Goal: Information Seeking & Learning: Find specific page/section

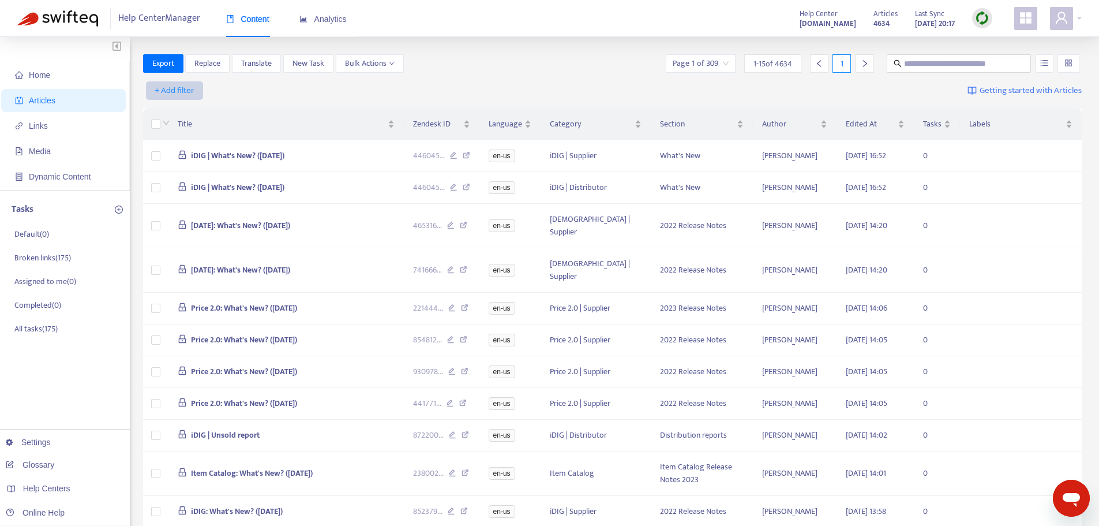
click at [160, 91] on span "+ Add filter" at bounding box center [175, 91] width 40 height 14
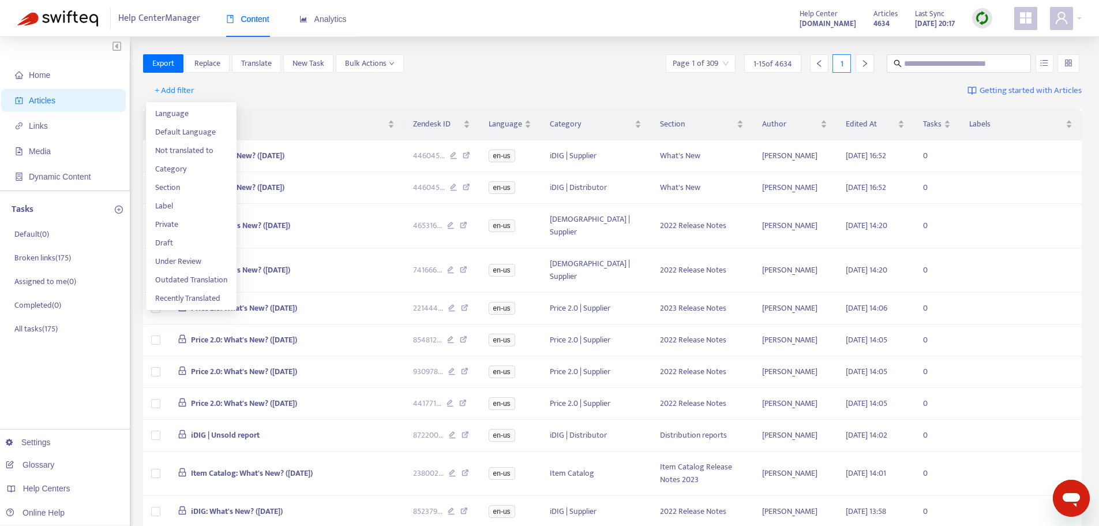
click at [290, 98] on div "+ Add filter Getting started with Articles" at bounding box center [612, 90] width 939 height 27
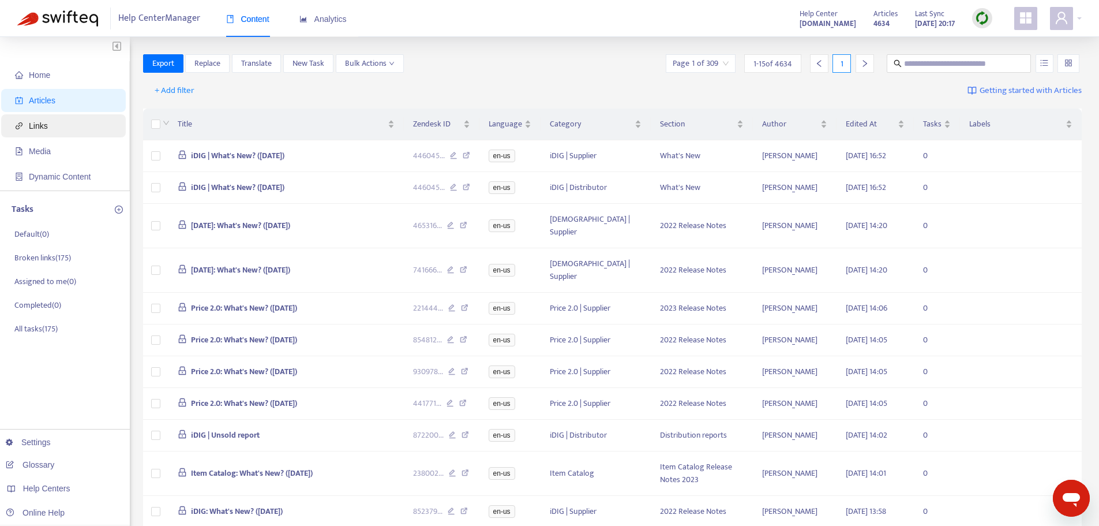
click at [78, 128] on span "Links" at bounding box center [66, 125] width 102 height 23
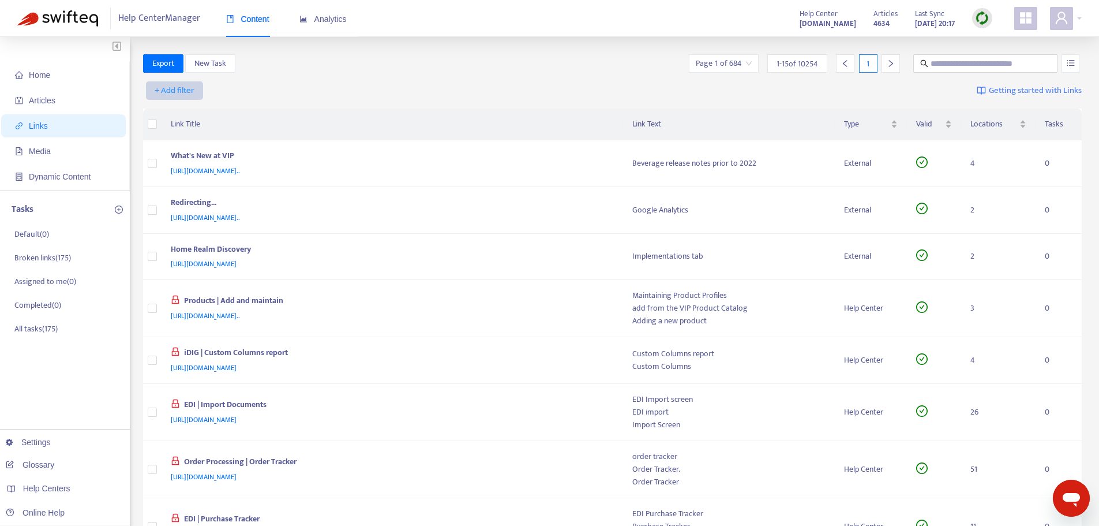
click at [151, 90] on button "+ Add filter" at bounding box center [174, 90] width 57 height 18
click at [171, 173] on span "Valid" at bounding box center [174, 169] width 39 height 13
drag, startPoint x: 220, startPoint y: 91, endPoint x: 213, endPoint y: 91, distance: 6.9
click at [219, 91] on input "search" at bounding box center [186, 90] width 73 height 17
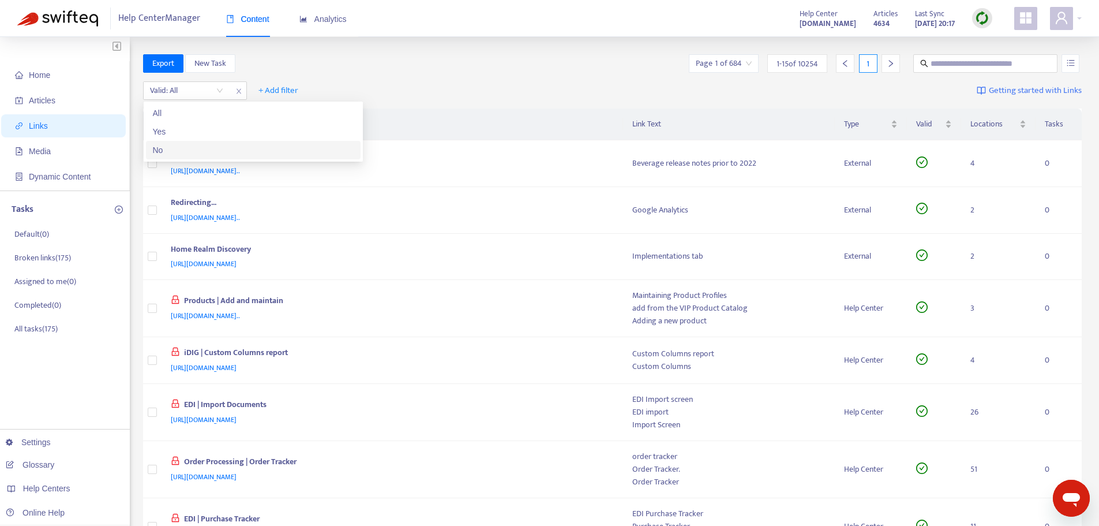
click at [188, 152] on div "No" at bounding box center [253, 150] width 201 height 13
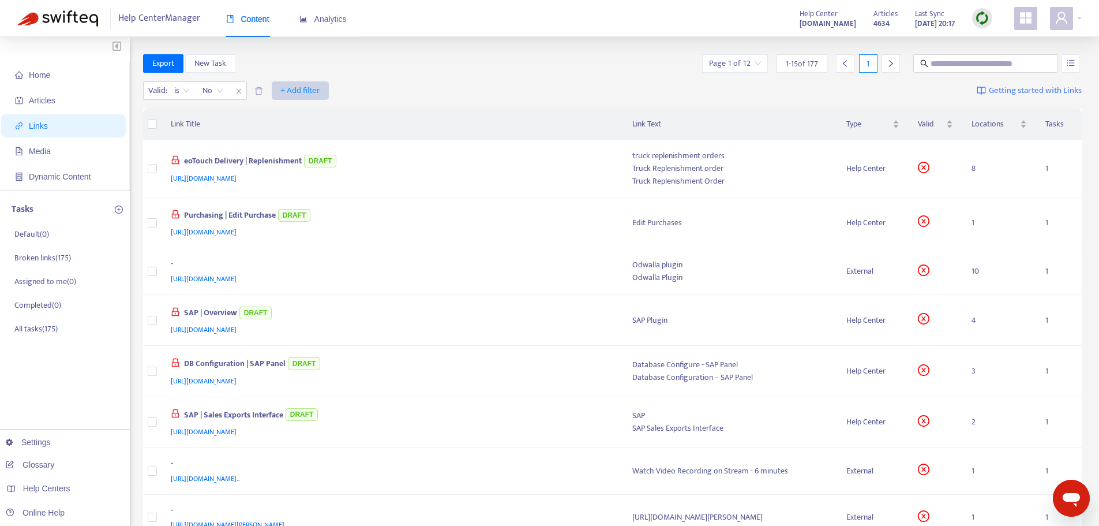
click at [296, 92] on span "+ Add filter" at bounding box center [300, 91] width 40 height 14
click at [290, 181] on span "Draft" at bounding box center [300, 187] width 39 height 13
click at [324, 89] on input "search" at bounding box center [293, 90] width 73 height 17
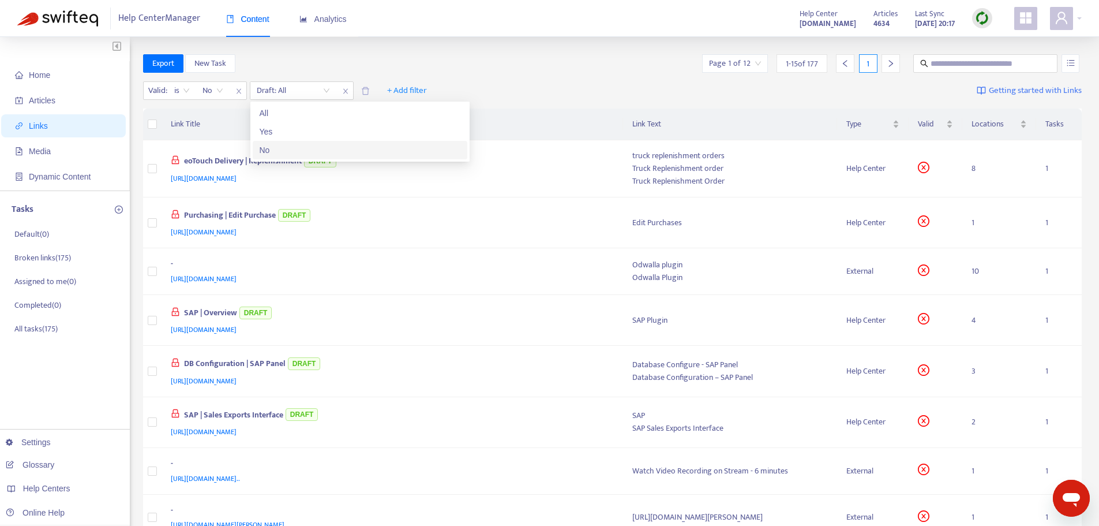
click at [297, 147] on div "No" at bounding box center [360, 150] width 201 height 13
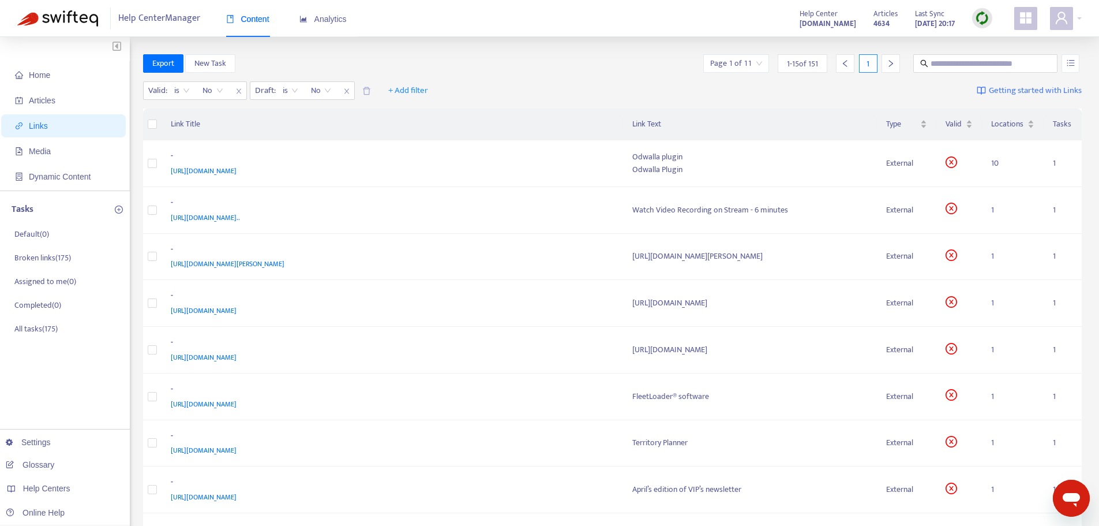
click at [513, 93] on div "Valid : is No Draft : is No No + Add filter Getting started with Links" at bounding box center [612, 93] width 939 height 32
click at [749, 66] on input "search" at bounding box center [736, 63] width 52 height 17
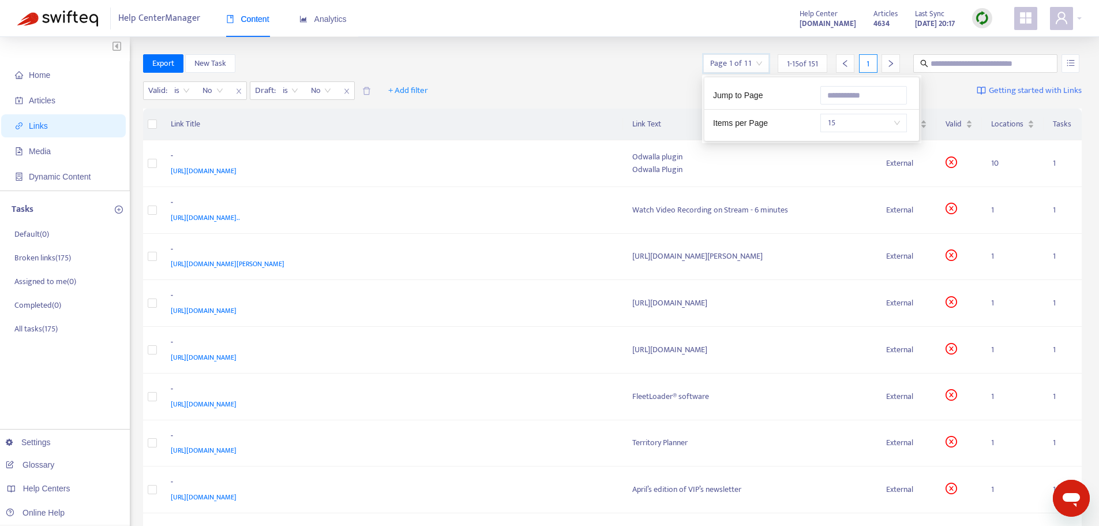
click at [853, 128] on span "15" at bounding box center [863, 122] width 73 height 17
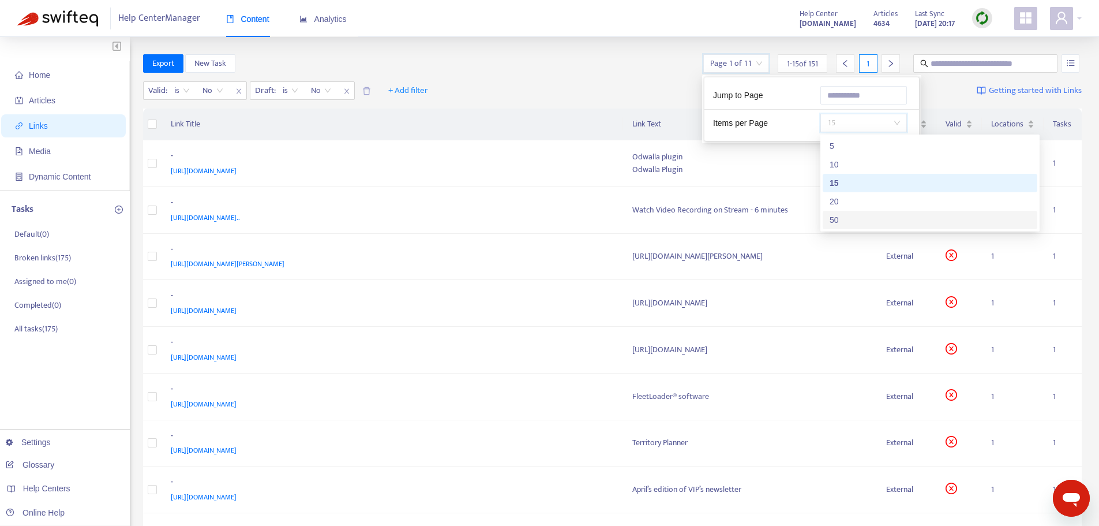
click at [869, 222] on div "50" at bounding box center [930, 219] width 201 height 13
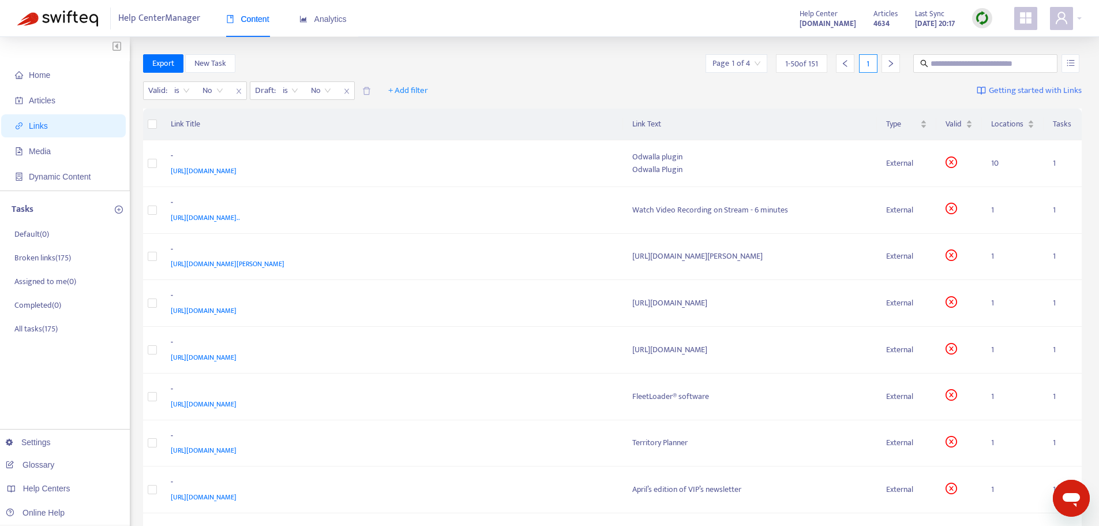
click at [605, 78] on div "Valid : is No Draft : is No + Add filter Getting started with Links" at bounding box center [612, 93] width 939 height 32
click at [237, 168] on span "[URL][DOMAIN_NAME]" at bounding box center [204, 171] width 66 height 12
click at [312, 152] on div "-" at bounding box center [390, 156] width 439 height 15
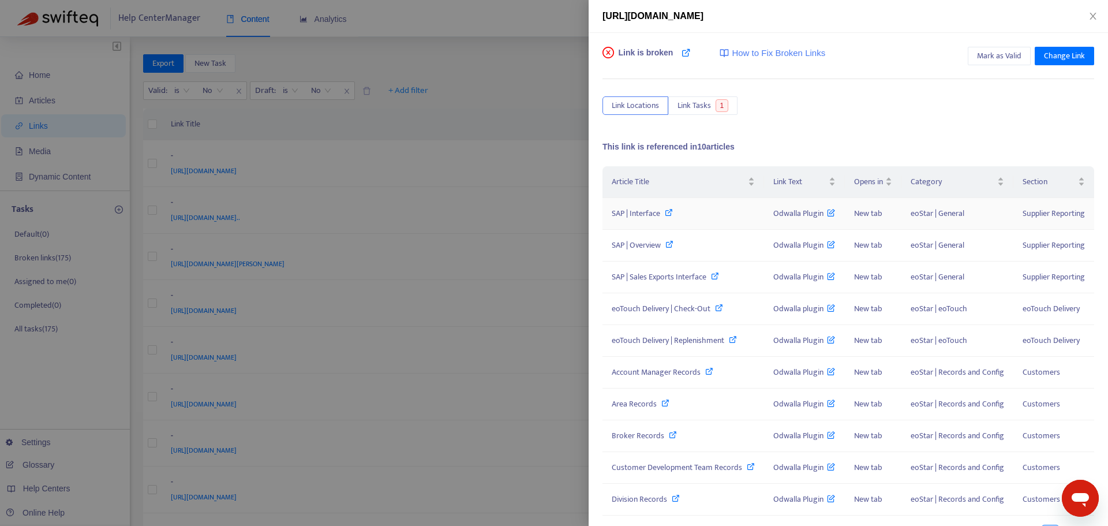
click at [691, 220] on div "SAP | Interface" at bounding box center [683, 213] width 143 height 13
click at [538, 83] on div at bounding box center [554, 263] width 1108 height 526
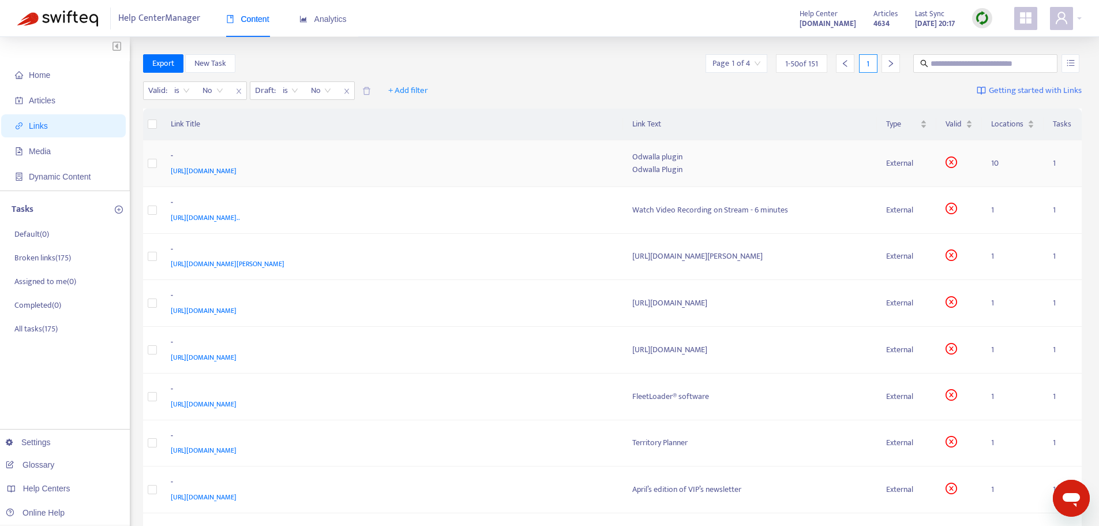
click at [502, 160] on div "-" at bounding box center [390, 156] width 439 height 15
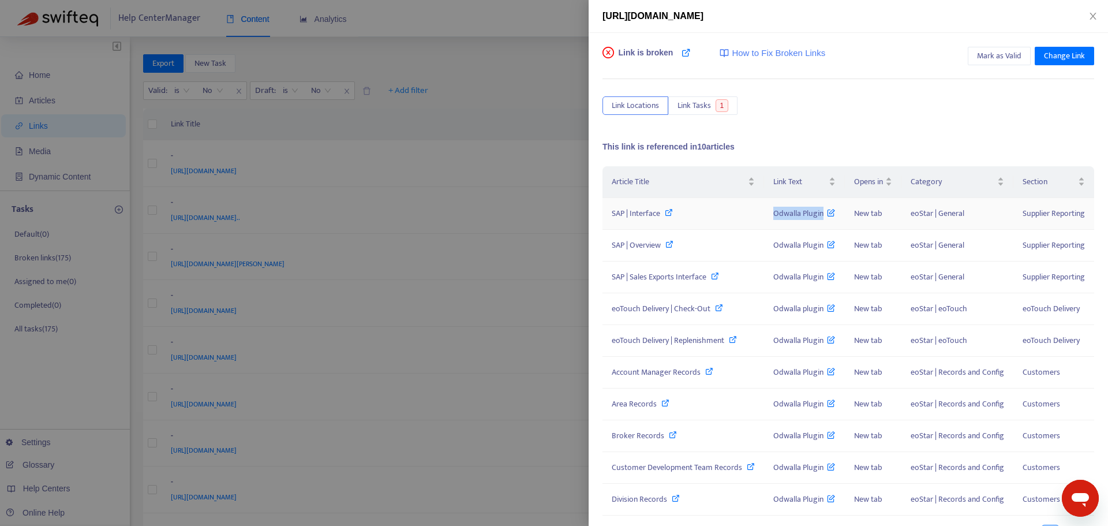
drag, startPoint x: 755, startPoint y: 220, endPoint x: 827, endPoint y: 228, distance: 73.1
click at [827, 228] on tr "SAP | Interface Odwalla Plugin New tab eoStar | General Supplier Reporting" at bounding box center [848, 214] width 492 height 32
copy tr "Odwalla Plugin"
click at [516, 113] on div at bounding box center [554, 263] width 1108 height 526
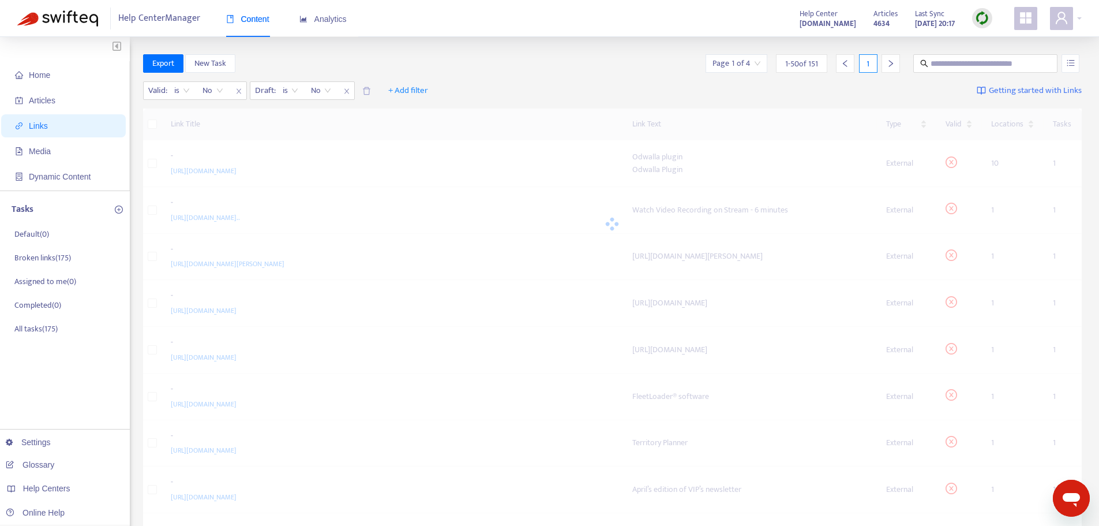
drag, startPoint x: 349, startPoint y: 171, endPoint x: 212, endPoint y: 166, distance: 136.8
click at [212, 166] on div at bounding box center [612, 223] width 939 height 231
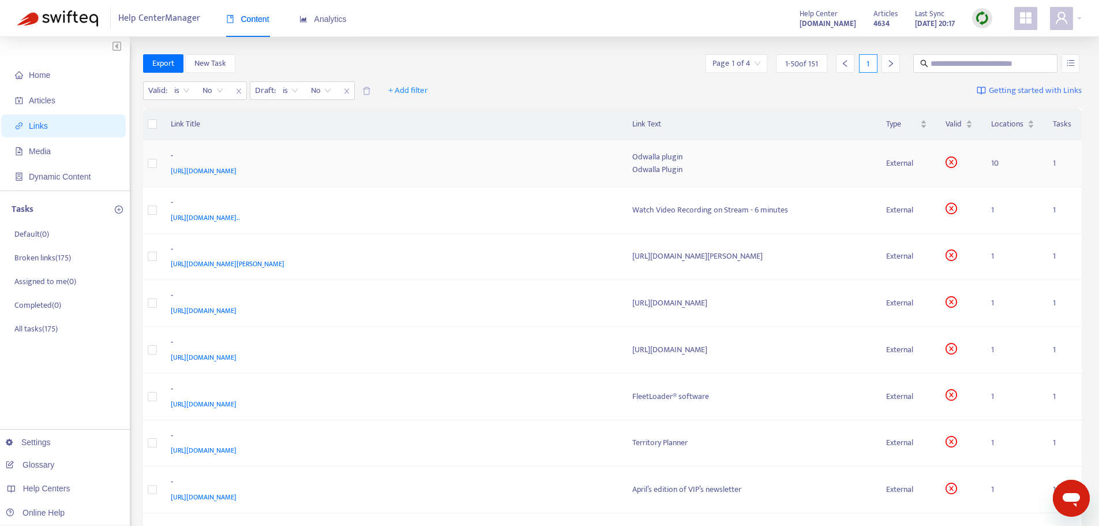
drag, startPoint x: 340, startPoint y: 173, endPoint x: 155, endPoint y: 170, distance: 185.2
click at [159, 171] on tr "- [URL][DOMAIN_NAME] Odwalla plugin Odwalla Plugin External 10 1" at bounding box center [612, 163] width 939 height 47
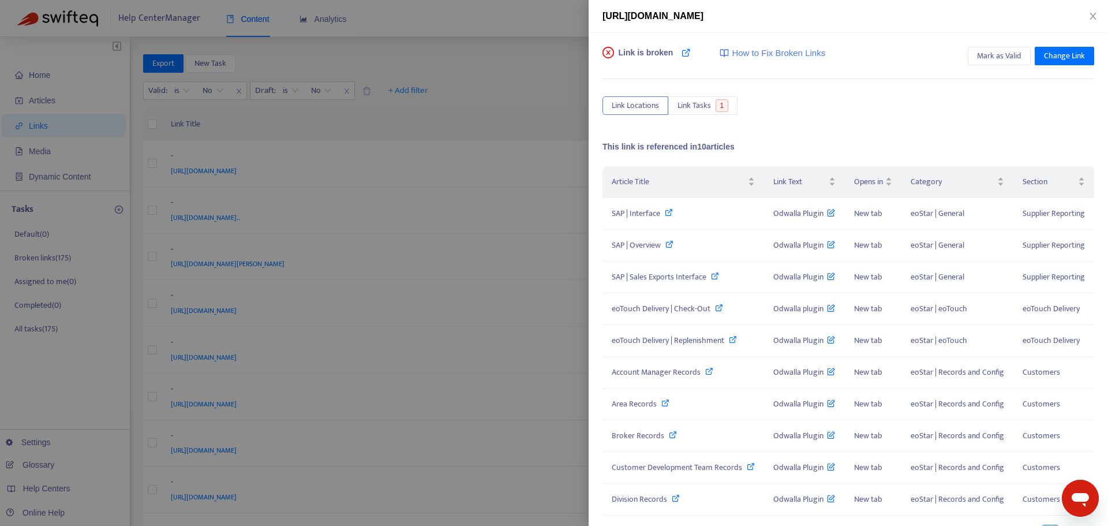
click at [561, 76] on div at bounding box center [554, 263] width 1108 height 526
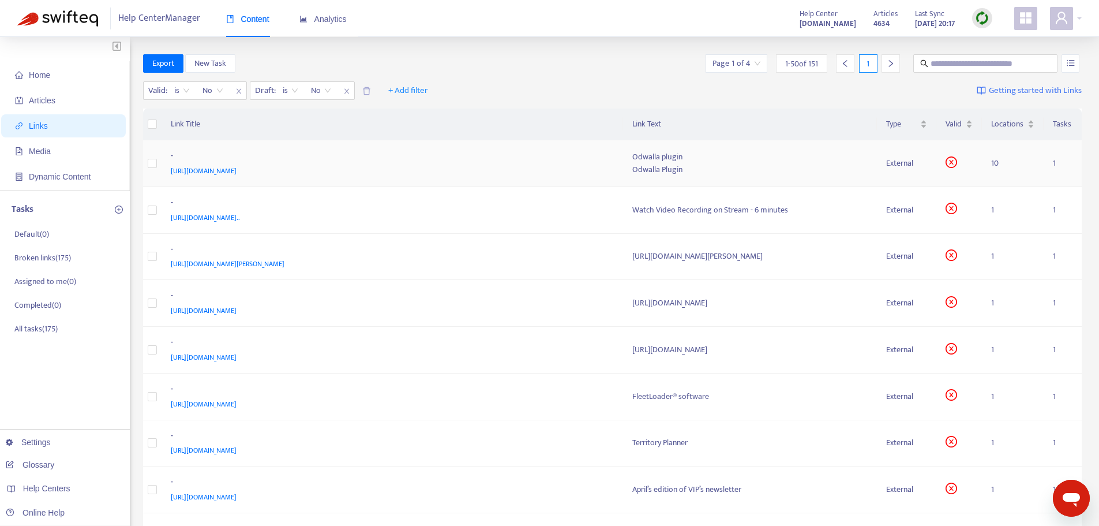
drag, startPoint x: 333, startPoint y: 171, endPoint x: 205, endPoint y: 168, distance: 128.1
click at [209, 173] on div "[URL][DOMAIN_NAME]" at bounding box center [390, 170] width 439 height 13
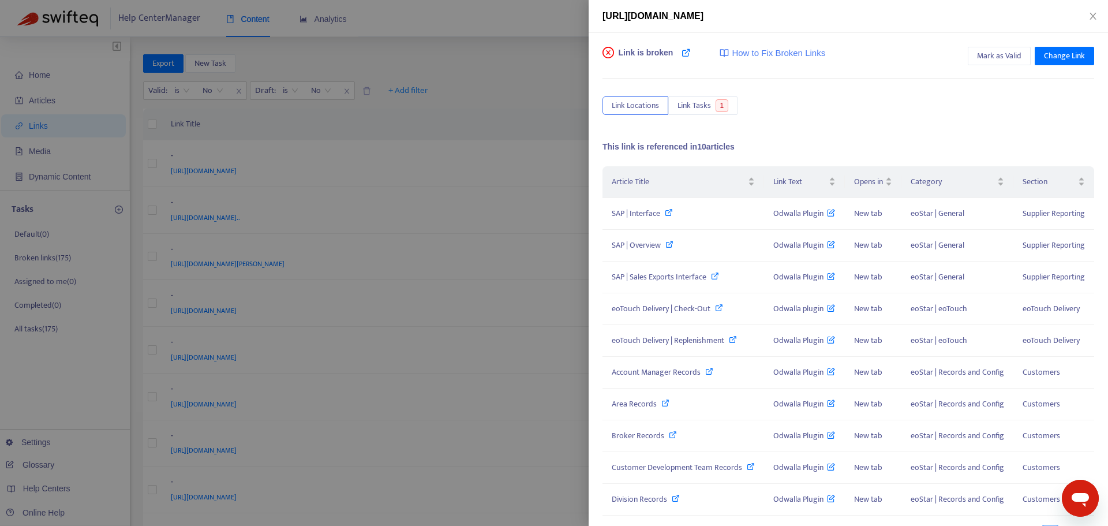
click at [541, 106] on div at bounding box center [554, 263] width 1108 height 526
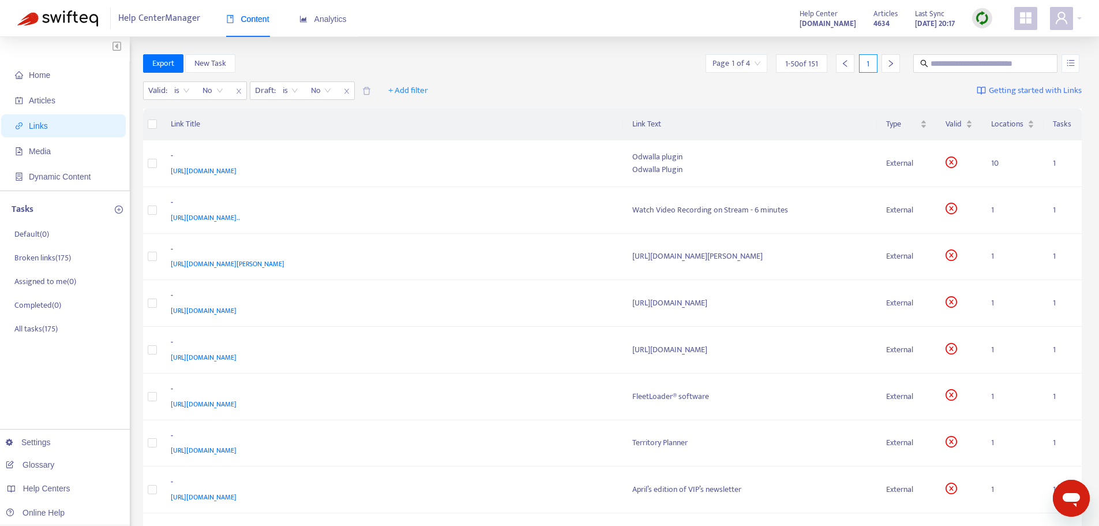
drag, startPoint x: 188, startPoint y: 167, endPoint x: 499, endPoint y: 98, distance: 318.0
click at [499, 98] on div "Valid : is No Draft : is No + Add filter Getting started with Links" at bounding box center [612, 93] width 939 height 32
drag, startPoint x: 167, startPoint y: 171, endPoint x: 330, endPoint y: 173, distance: 163.3
click at [330, 173] on td "- [URL][DOMAIN_NAME]" at bounding box center [393, 163] width 462 height 47
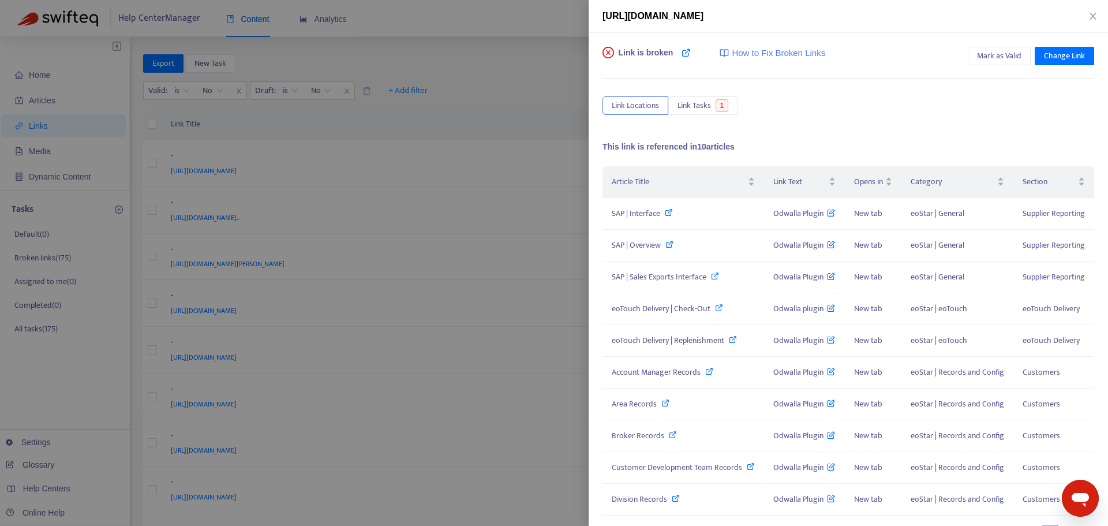
copy span "[URL][DOMAIN_NAME]"
click at [480, 89] on div at bounding box center [554, 263] width 1108 height 526
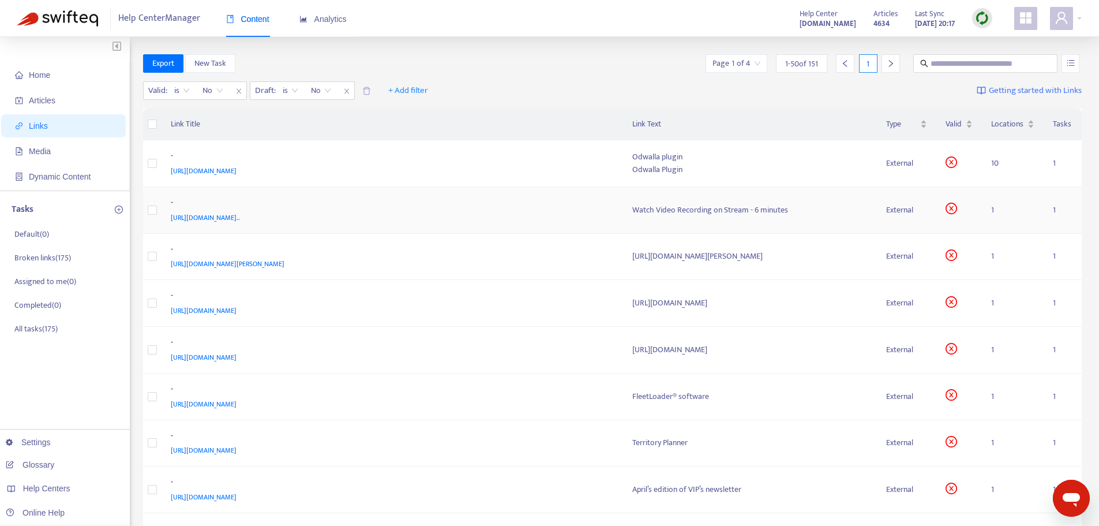
click at [539, 203] on div "-" at bounding box center [390, 203] width 439 height 15
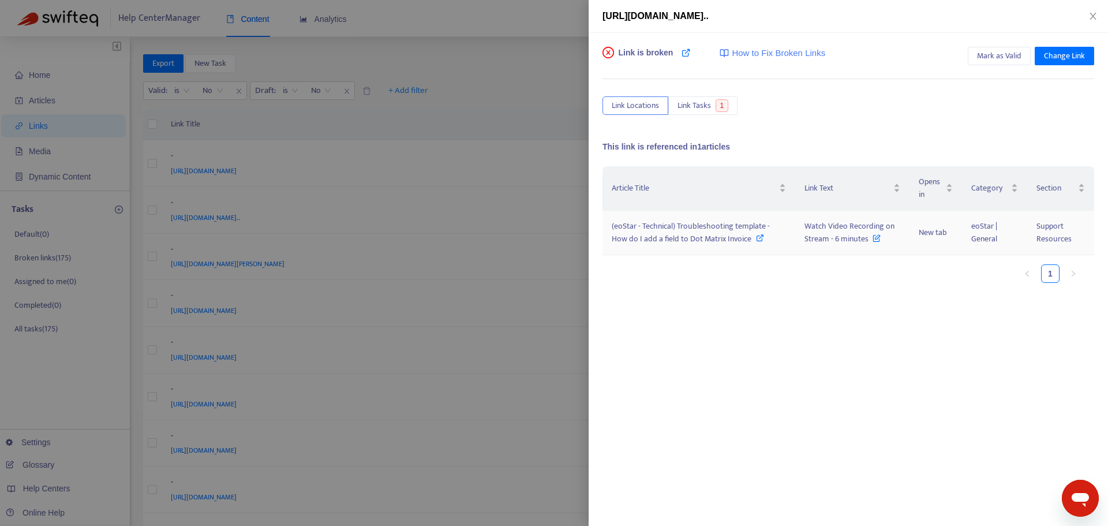
click at [670, 236] on span "(eoStar - Technical) Troubleshooting template - How do I add a field to Dot Mat…" at bounding box center [691, 232] width 158 height 26
drag, startPoint x: 608, startPoint y: 225, endPoint x: 694, endPoint y: 246, distance: 89.1
click at [694, 246] on td "(eoStar - Technical) Troubleshooting template - How do I add a field to Dot Mat…" at bounding box center [698, 233] width 193 height 44
click at [776, 325] on div "Article Title Link Text Opens in Category Section (eoStar - Technical) Troubles…" at bounding box center [848, 281] width 492 height 231
drag, startPoint x: 796, startPoint y: 225, endPoint x: 872, endPoint y: 243, distance: 78.4
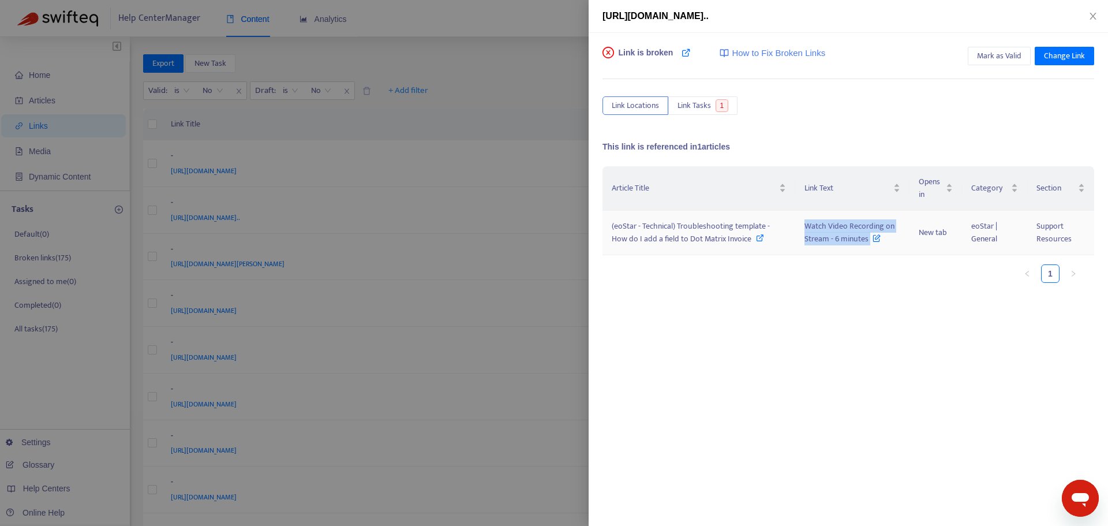
click at [872, 243] on td "Watch Video Recording on Stream - 6 minutes" at bounding box center [852, 233] width 114 height 44
copy span "Watch Video Recording on Stream - 6 minutes"
drag, startPoint x: 544, startPoint y: 85, endPoint x: 522, endPoint y: 74, distance: 23.7
click at [541, 83] on div at bounding box center [554, 263] width 1108 height 526
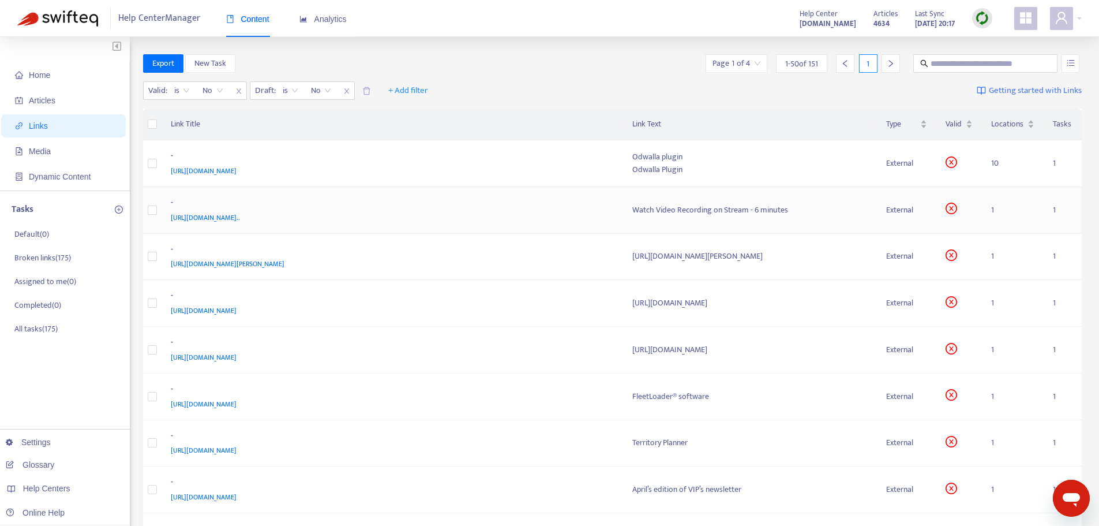
drag, startPoint x: 515, startPoint y: 215, endPoint x: 170, endPoint y: 215, distance: 345.0
click at [170, 215] on td "- [URL][DOMAIN_NAME].." at bounding box center [393, 210] width 462 height 47
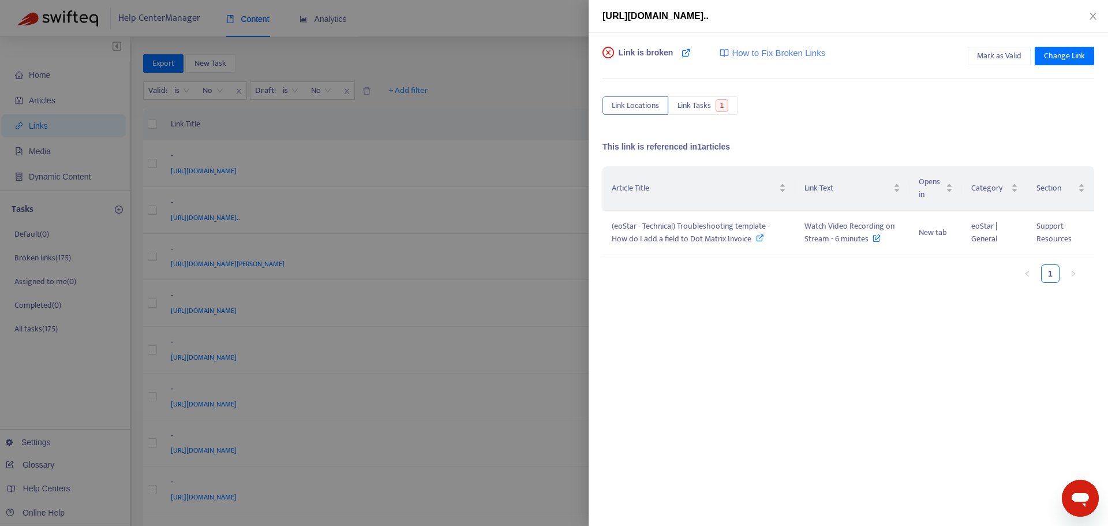
copy span "[URL][DOMAIN_NAME].."
click at [529, 83] on div at bounding box center [554, 263] width 1108 height 526
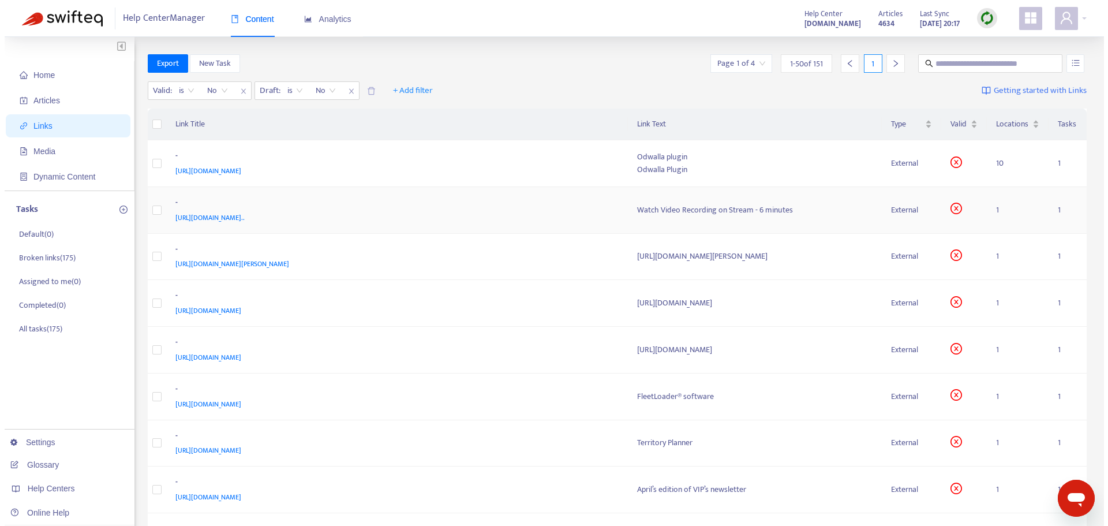
scroll to position [58, 0]
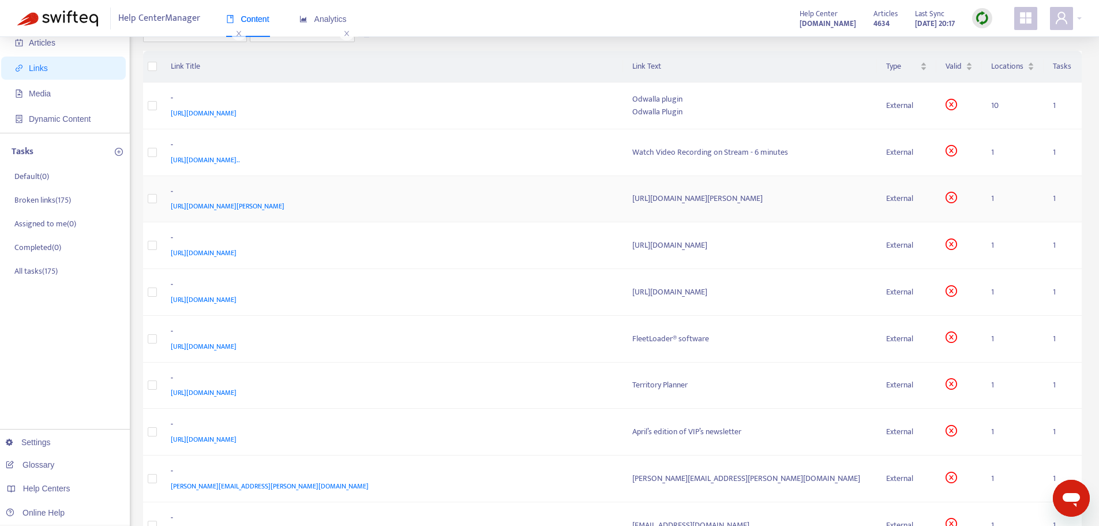
click at [548, 185] on div "-" at bounding box center [390, 192] width 439 height 15
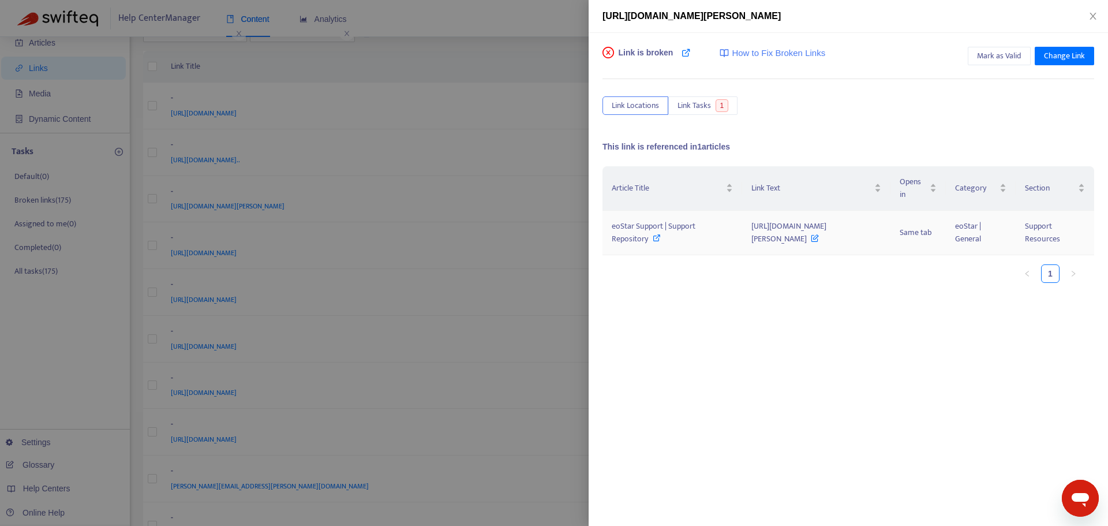
click at [675, 226] on span "eoStar Support | Support Repository" at bounding box center [654, 232] width 84 height 26
drag, startPoint x: 724, startPoint y: 224, endPoint x: 820, endPoint y: 242, distance: 98.1
click at [820, 242] on td "[URL][DOMAIN_NAME][PERSON_NAME]" at bounding box center [816, 233] width 148 height 44
copy span "[URL][DOMAIN_NAME][PERSON_NAME]"
click at [548, 77] on div at bounding box center [554, 263] width 1108 height 526
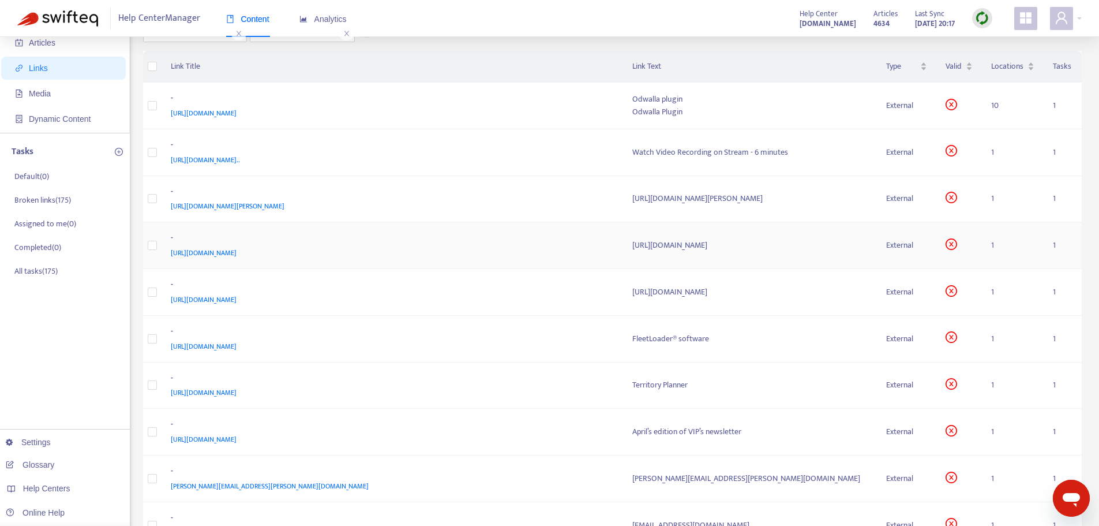
click at [541, 243] on div "-" at bounding box center [390, 238] width 439 height 15
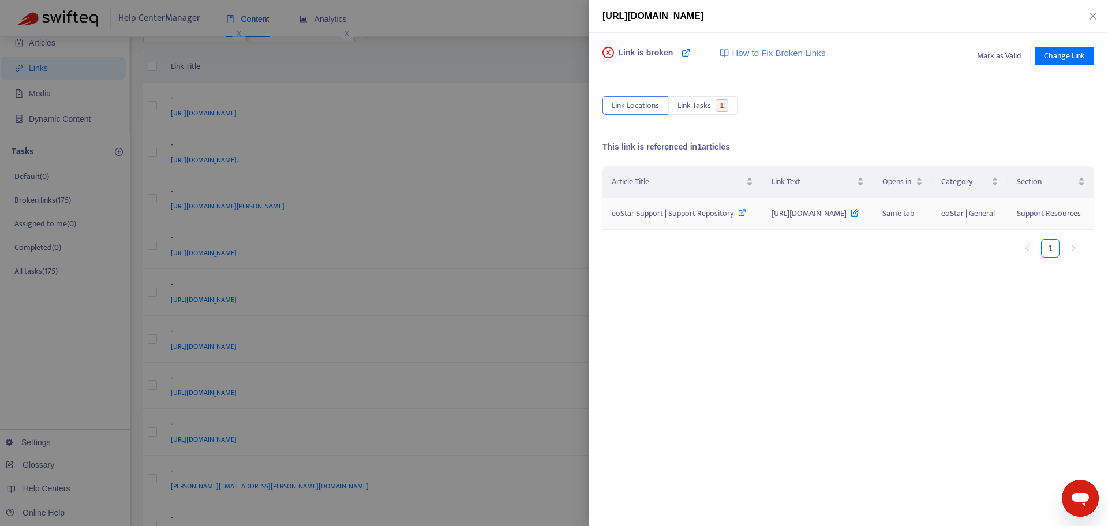
click at [771, 220] on span "[URL][DOMAIN_NAME]" at bounding box center [814, 213] width 87 height 13
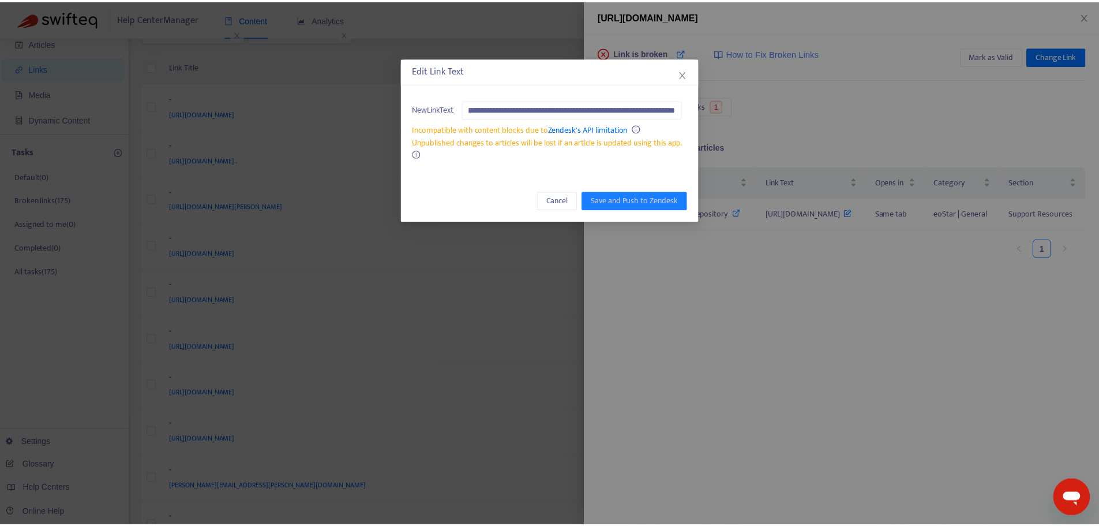
scroll to position [0, 0]
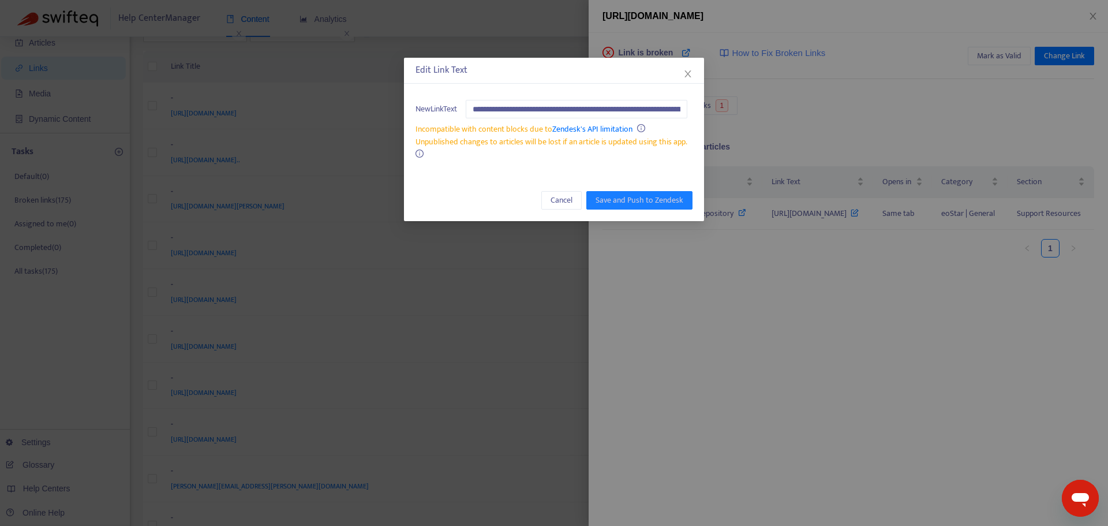
click at [545, 309] on div "**********" at bounding box center [554, 263] width 1108 height 526
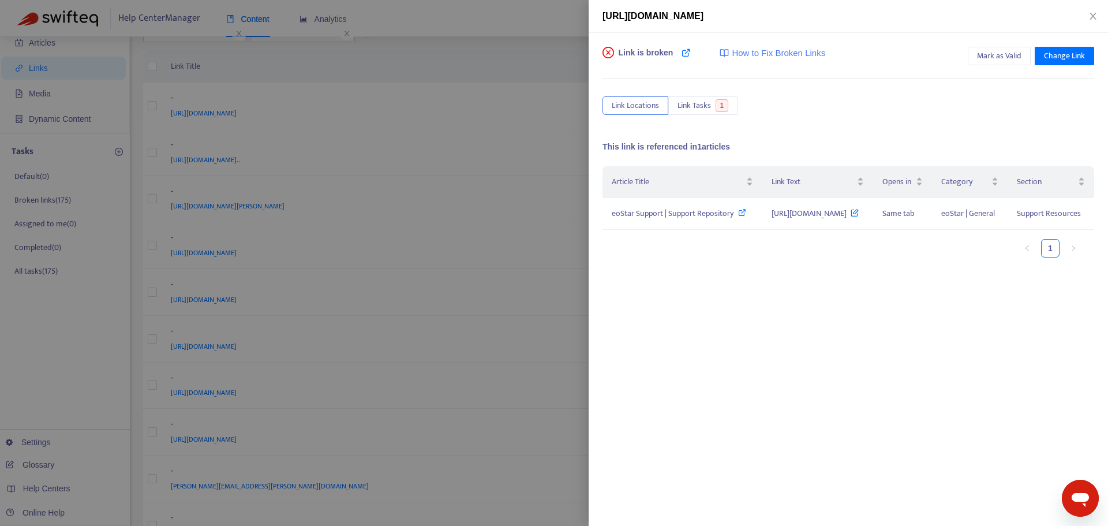
click at [545, 309] on div at bounding box center [554, 263] width 1108 height 526
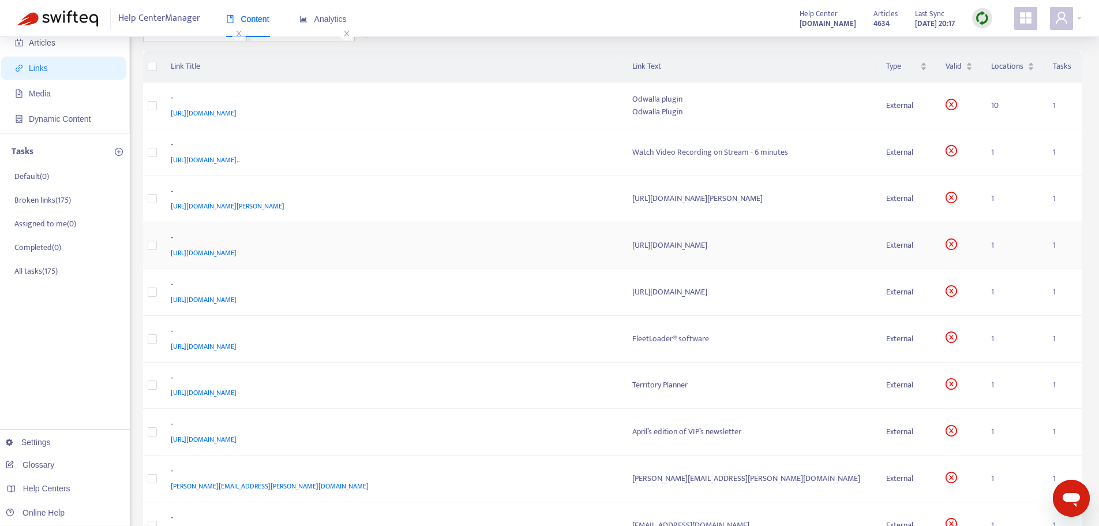
click at [447, 245] on div "-" at bounding box center [390, 238] width 439 height 15
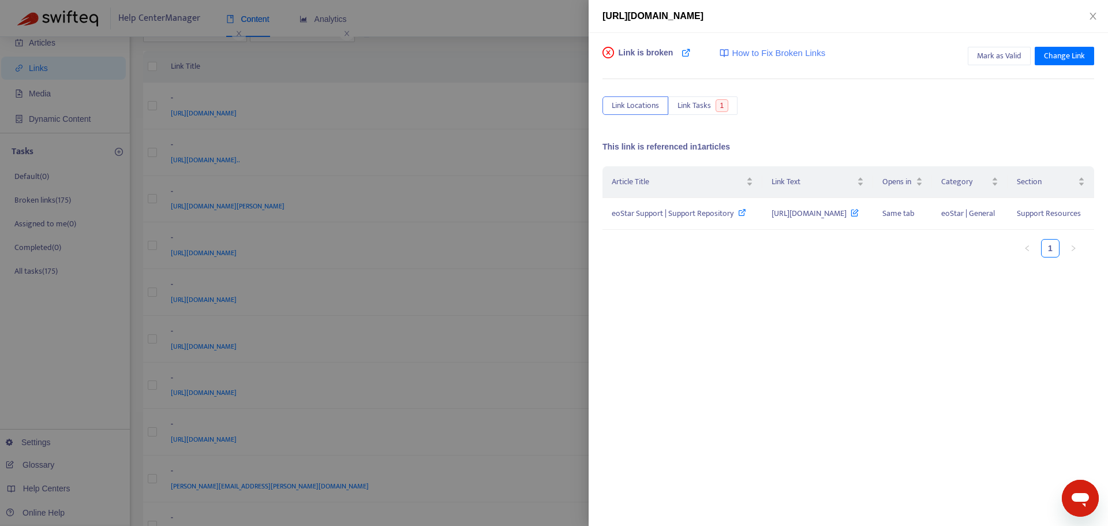
click at [538, 300] on div at bounding box center [554, 263] width 1108 height 526
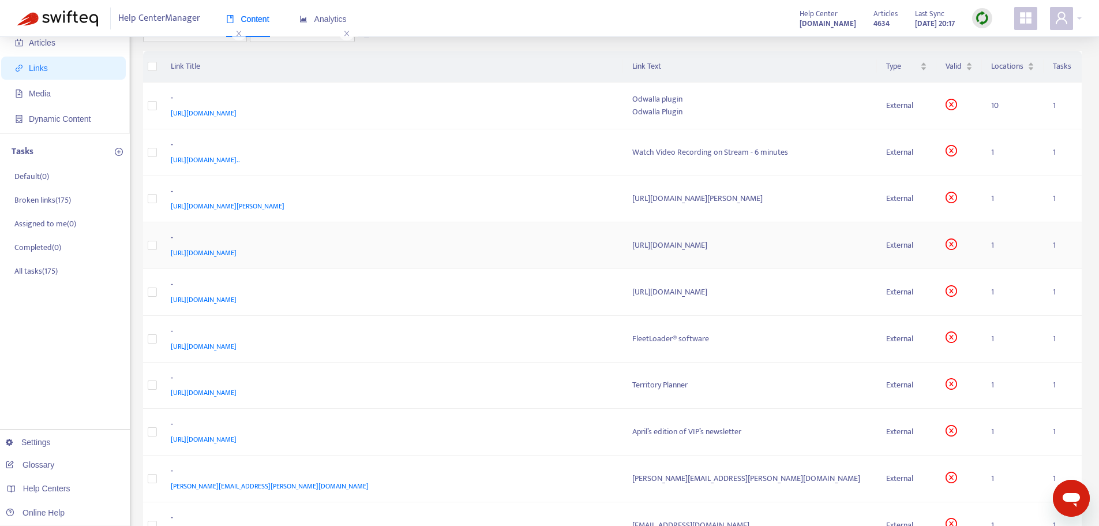
click at [237, 250] on span "[URL][DOMAIN_NAME]" at bounding box center [204, 253] width 66 height 12
click at [460, 248] on div "[URL][DOMAIN_NAME]" at bounding box center [390, 252] width 439 height 13
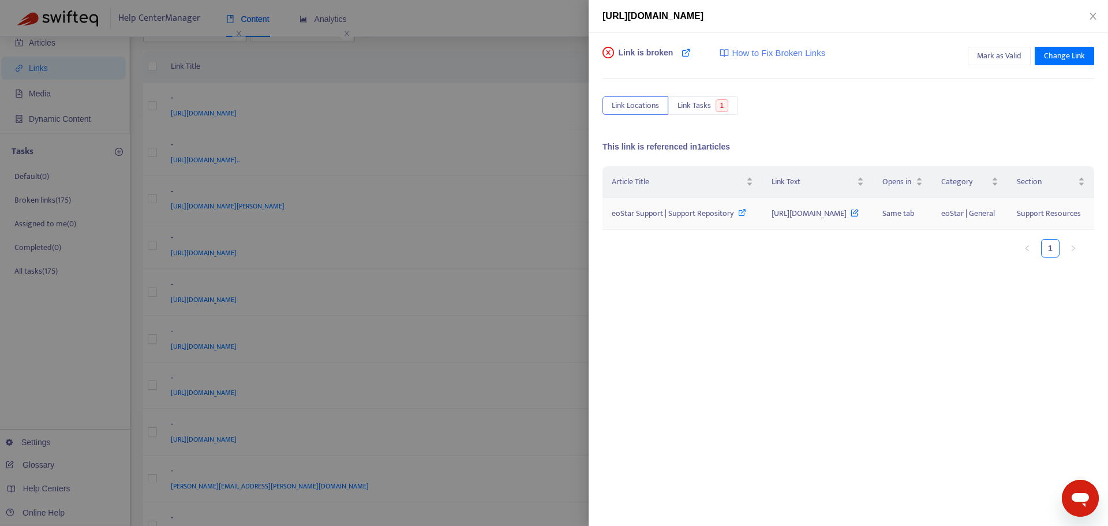
click at [638, 220] on span "eoStar Support | Support Repository" at bounding box center [673, 213] width 122 height 13
drag, startPoint x: 702, startPoint y: 229, endPoint x: 862, endPoint y: 258, distance: 162.4
click at [862, 230] on td "[URL][DOMAIN_NAME]" at bounding box center [817, 214] width 110 height 32
copy span "[URL][DOMAIN_NAME]"
click at [529, 94] on div at bounding box center [554, 263] width 1108 height 526
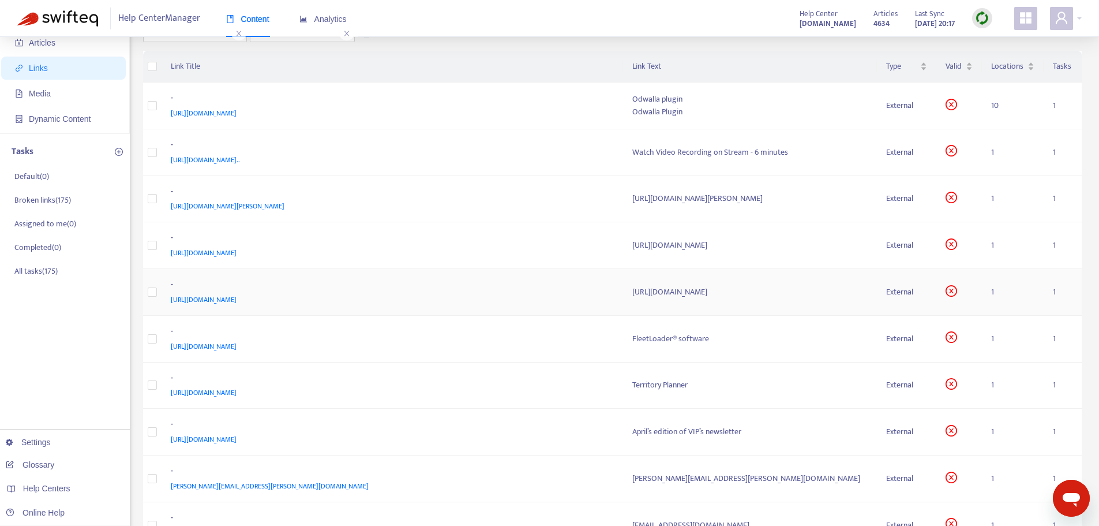
click at [564, 286] on div "-" at bounding box center [390, 285] width 439 height 15
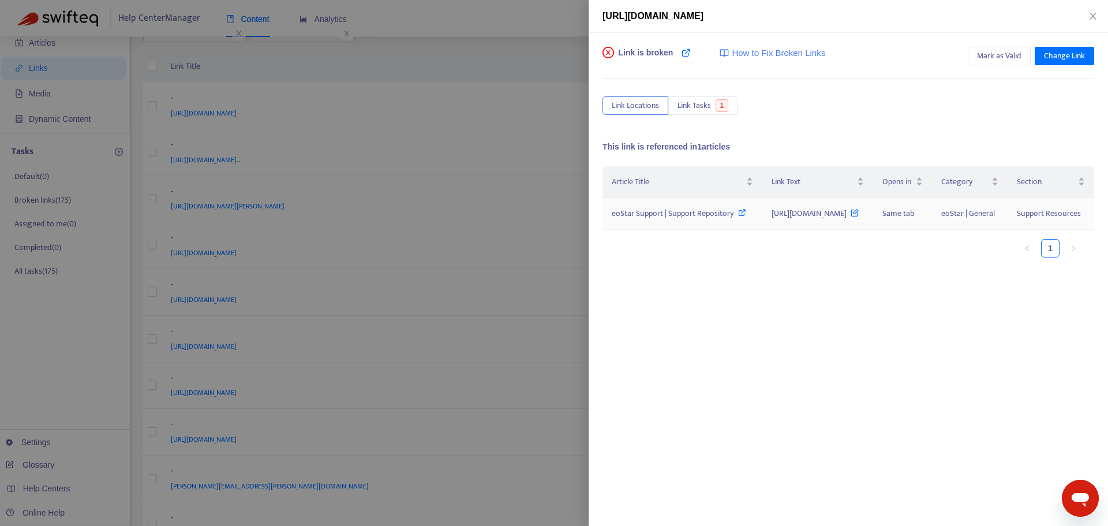
click at [643, 220] on span "eoStar Support | Support Repository" at bounding box center [673, 213] width 122 height 13
drag, startPoint x: 710, startPoint y: 222, endPoint x: 835, endPoint y: 242, distance: 127.5
click at [835, 230] on td "[URL][DOMAIN_NAME]" at bounding box center [817, 214] width 110 height 32
copy span "[URL][DOMAIN_NAME]"
click at [538, 87] on div at bounding box center [554, 263] width 1108 height 526
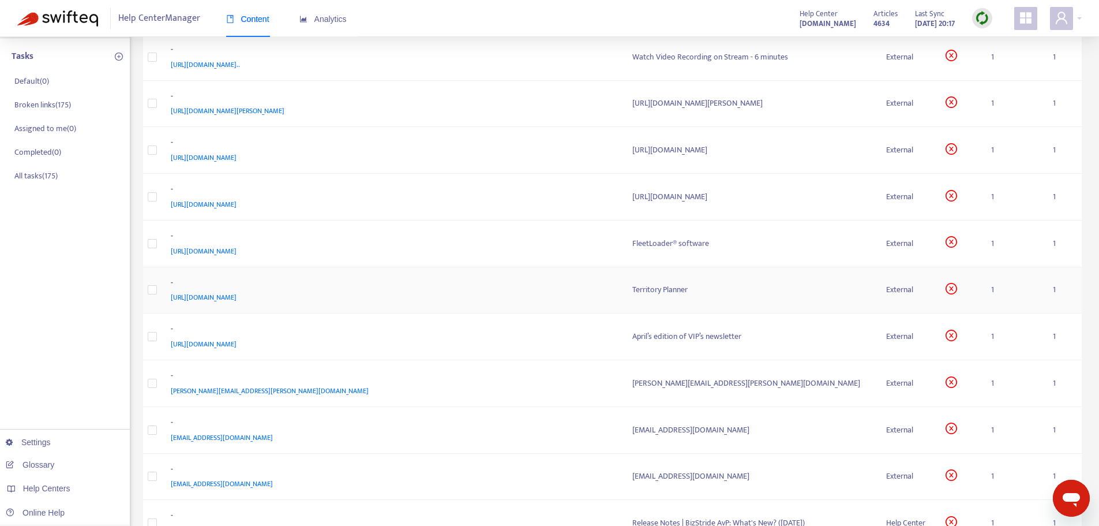
scroll to position [173, 0]
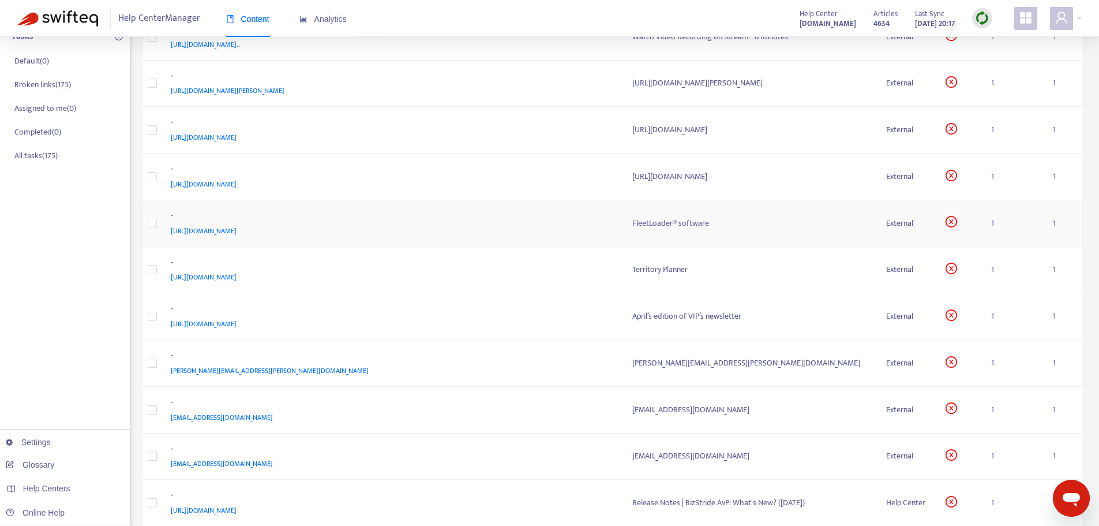
click at [511, 219] on div "-" at bounding box center [390, 216] width 439 height 15
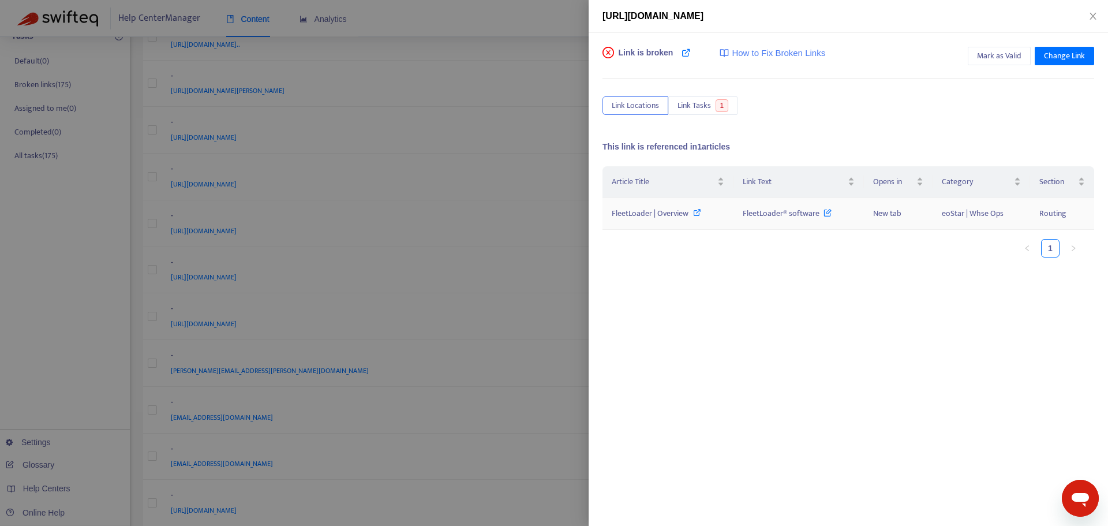
click at [664, 212] on span "FleetLoader | Overview" at bounding box center [650, 213] width 77 height 13
click at [653, 208] on span "FleetLoader | Overview" at bounding box center [650, 213] width 77 height 13
drag, startPoint x: 741, startPoint y: 212, endPoint x: 819, endPoint y: 216, distance: 78.6
click at [819, 216] on td "FleetLoader® software" at bounding box center [798, 214] width 130 height 32
copy span "FleetLoader® software"
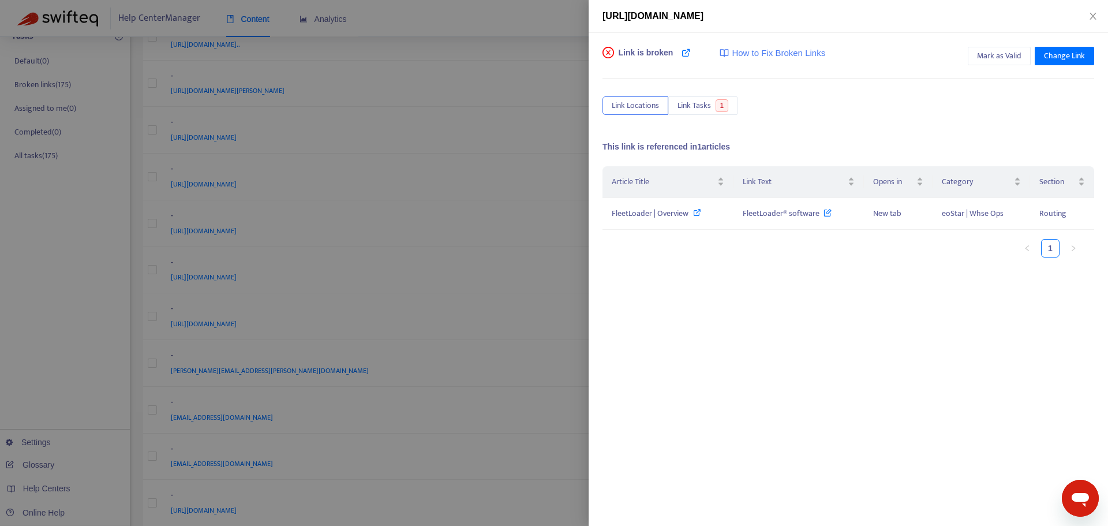
click at [557, 25] on div at bounding box center [554, 263] width 1108 height 526
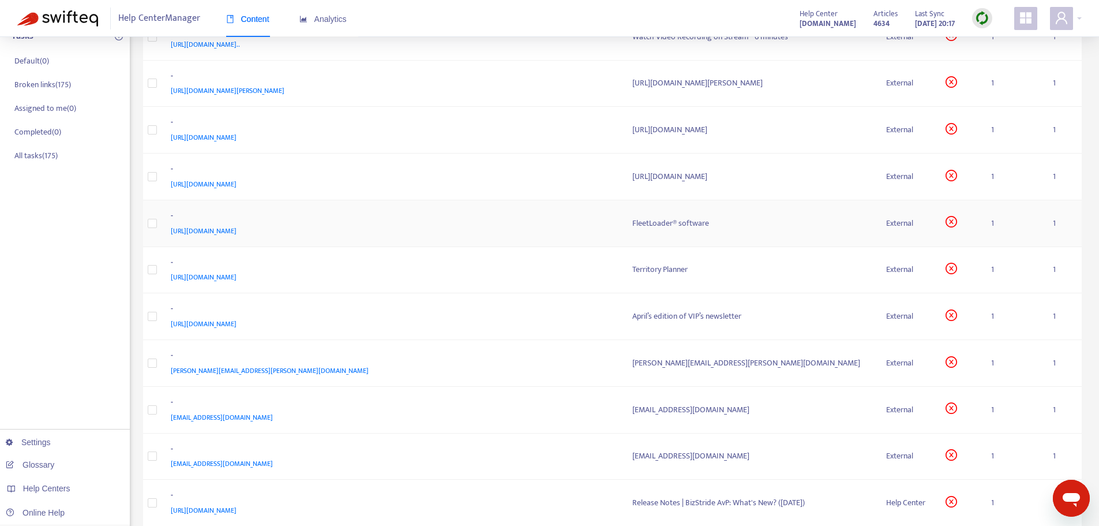
click at [237, 230] on span "[URL][DOMAIN_NAME]" at bounding box center [204, 231] width 66 height 12
drag, startPoint x: 425, startPoint y: 225, endPoint x: 165, endPoint y: 235, distance: 259.8
click at [165, 235] on td "- [URL][DOMAIN_NAME]" at bounding box center [393, 223] width 462 height 47
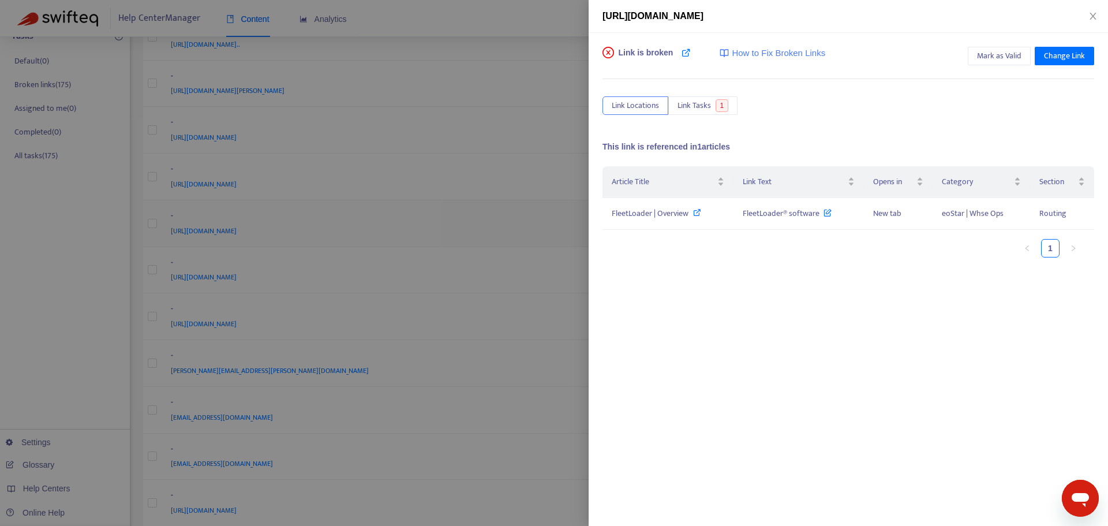
copy span "[URL][DOMAIN_NAME]"
click at [529, 76] on div at bounding box center [554, 263] width 1108 height 526
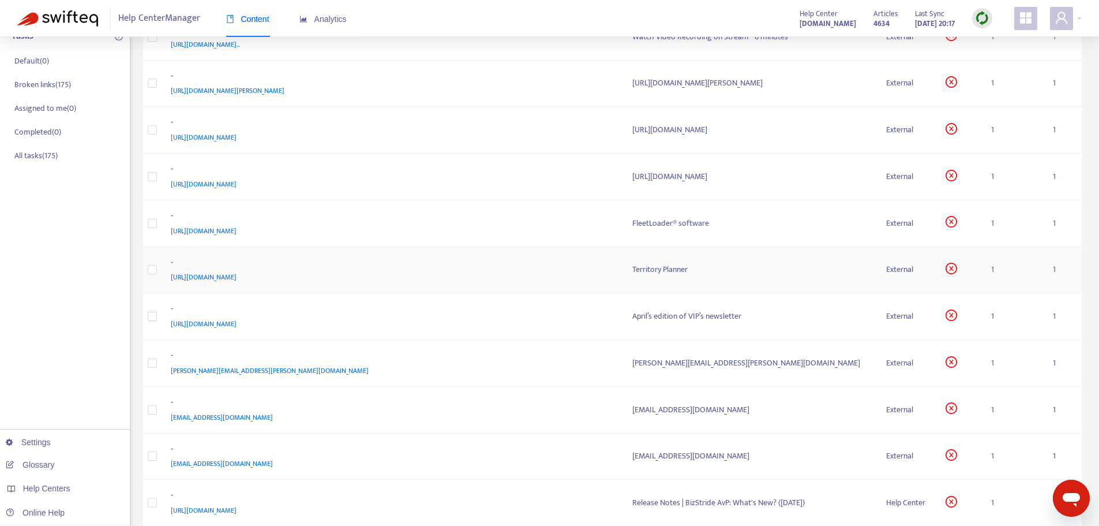
click at [565, 253] on td "- [URL][DOMAIN_NAME]" at bounding box center [393, 270] width 462 height 47
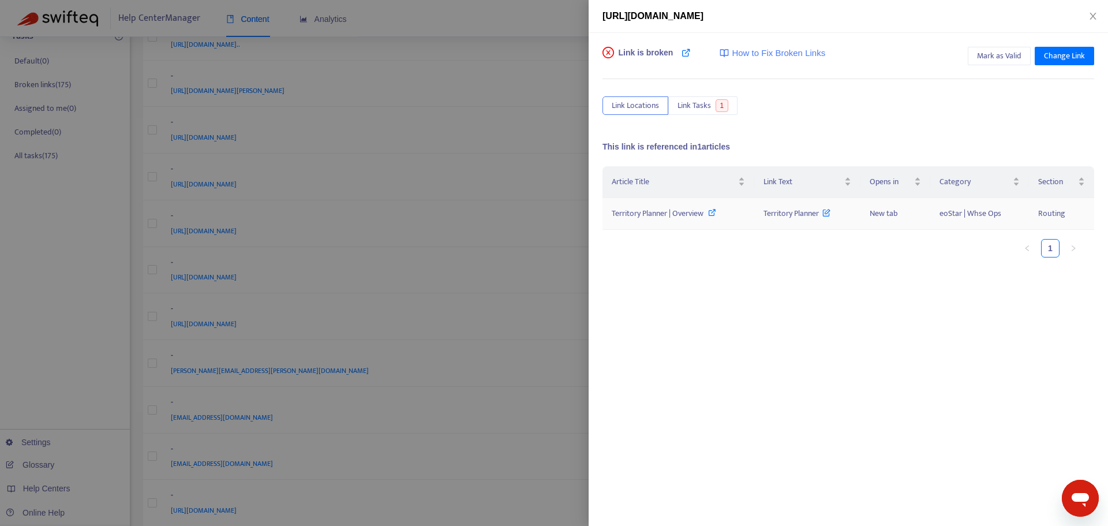
click at [698, 213] on span "Territory Planner | Overview" at bounding box center [658, 213] width 92 height 13
drag, startPoint x: 759, startPoint y: 210, endPoint x: 821, endPoint y: 217, distance: 62.7
click at [821, 217] on td "Territory Planner" at bounding box center [807, 214] width 106 height 32
copy span "Territory Planner"
click at [561, 48] on div at bounding box center [554, 263] width 1108 height 526
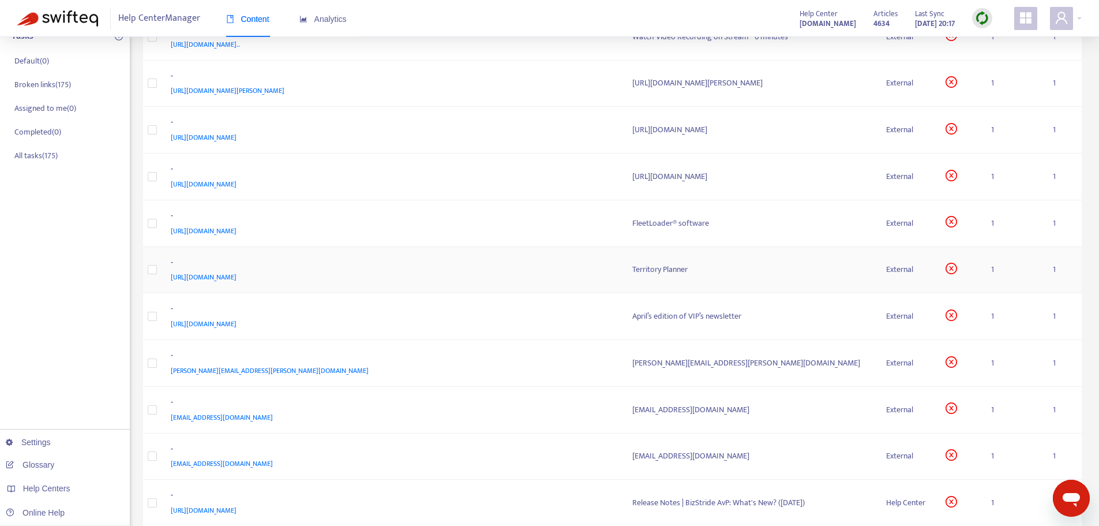
drag, startPoint x: 353, startPoint y: 281, endPoint x: 164, endPoint y: 277, distance: 188.7
click at [164, 277] on td "- [URL][DOMAIN_NAME]" at bounding box center [393, 270] width 462 height 47
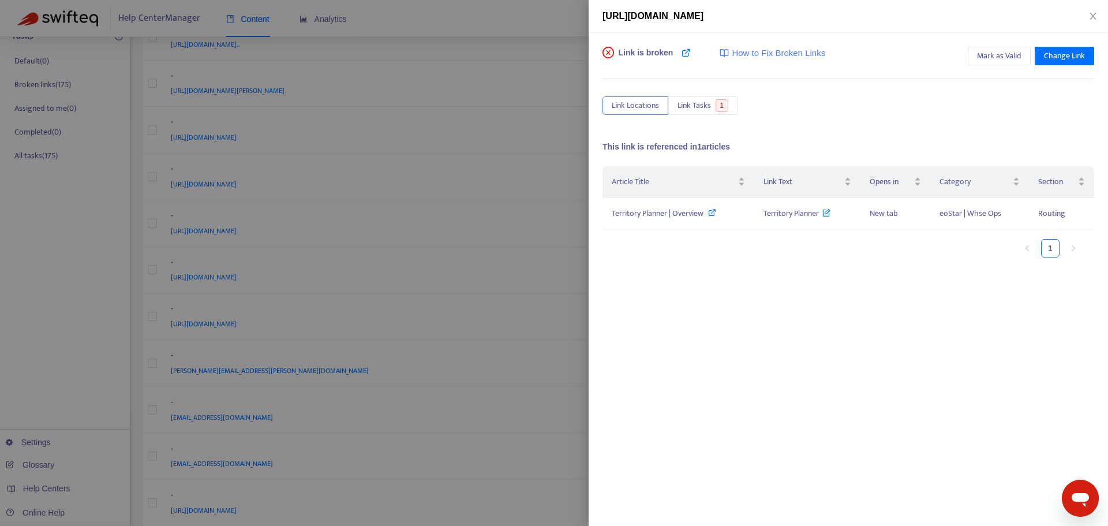
click at [531, 83] on div at bounding box center [554, 263] width 1108 height 526
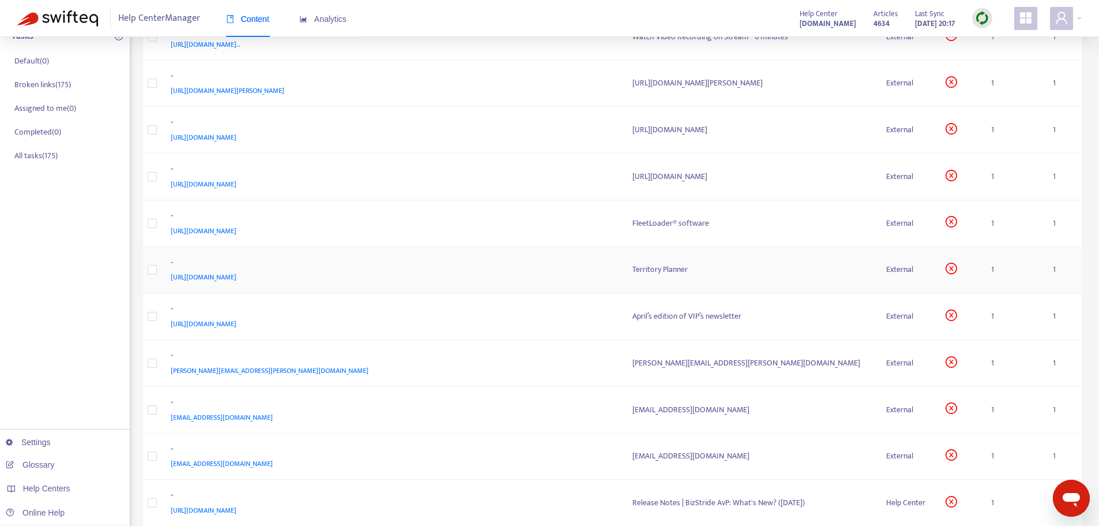
click at [237, 279] on span "[URL][DOMAIN_NAME]" at bounding box center [204, 277] width 66 height 12
click at [528, 308] on div "-" at bounding box center [390, 309] width 439 height 15
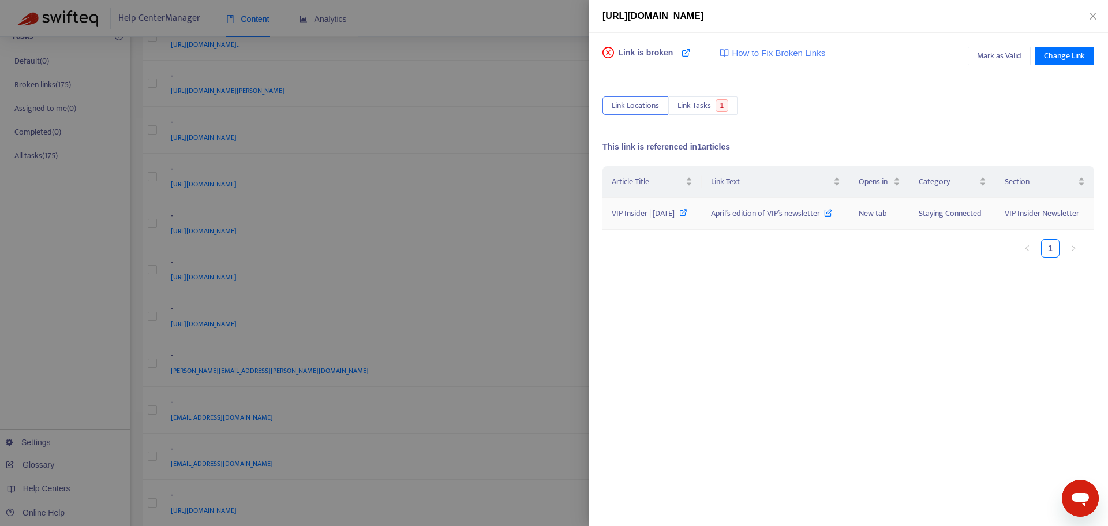
click at [679, 216] on icon at bounding box center [683, 212] width 8 height 8
click at [543, 213] on div at bounding box center [554, 263] width 1108 height 526
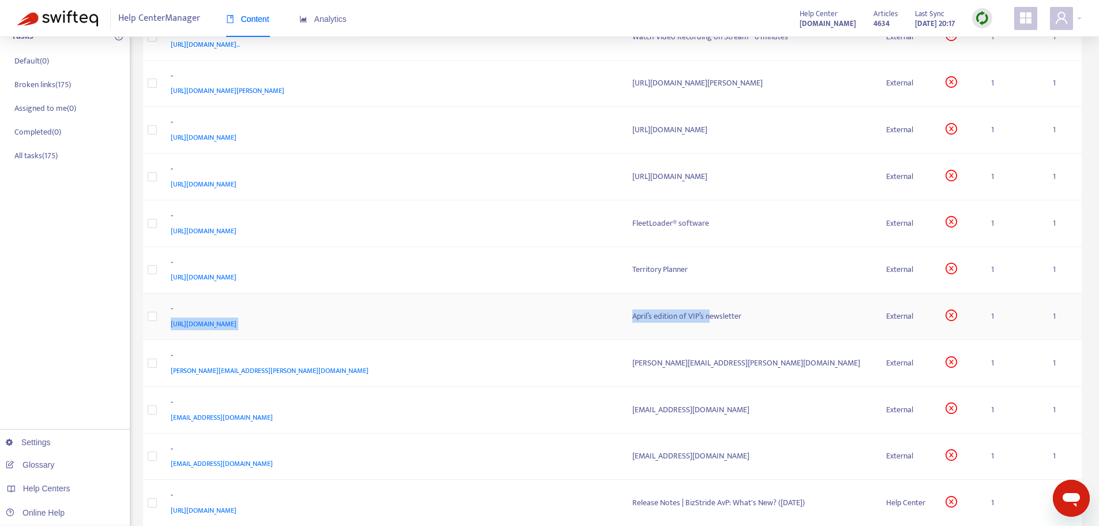
drag, startPoint x: 621, startPoint y: 313, endPoint x: 711, endPoint y: 317, distance: 89.6
click at [711, 317] on tr "- [URL][DOMAIN_NAME] April’s edition of VIP’s newsletter External 1 1" at bounding box center [612, 316] width 939 height 47
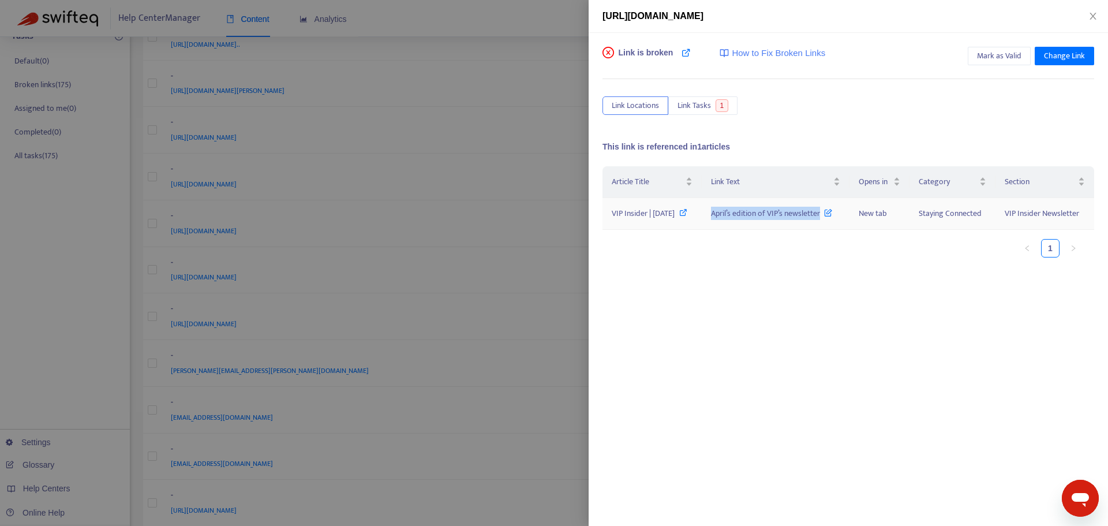
drag, startPoint x: 727, startPoint y: 224, endPoint x: 847, endPoint y: 228, distance: 120.1
click at [847, 228] on td "April’s edition of VIP’s newsletter" at bounding box center [776, 214] width 148 height 32
click at [570, 9] on div at bounding box center [554, 263] width 1108 height 526
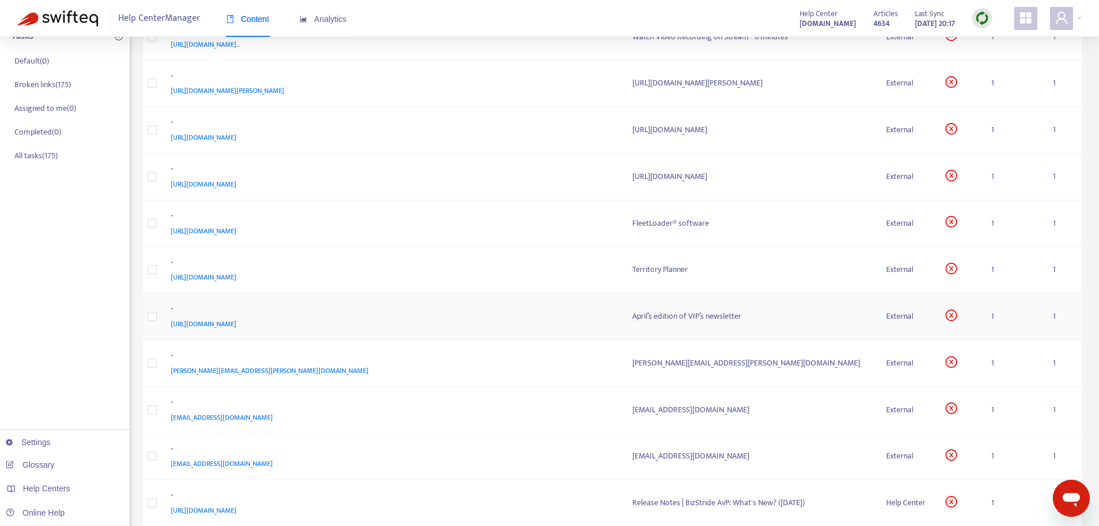
click at [549, 309] on div "-" at bounding box center [390, 309] width 439 height 15
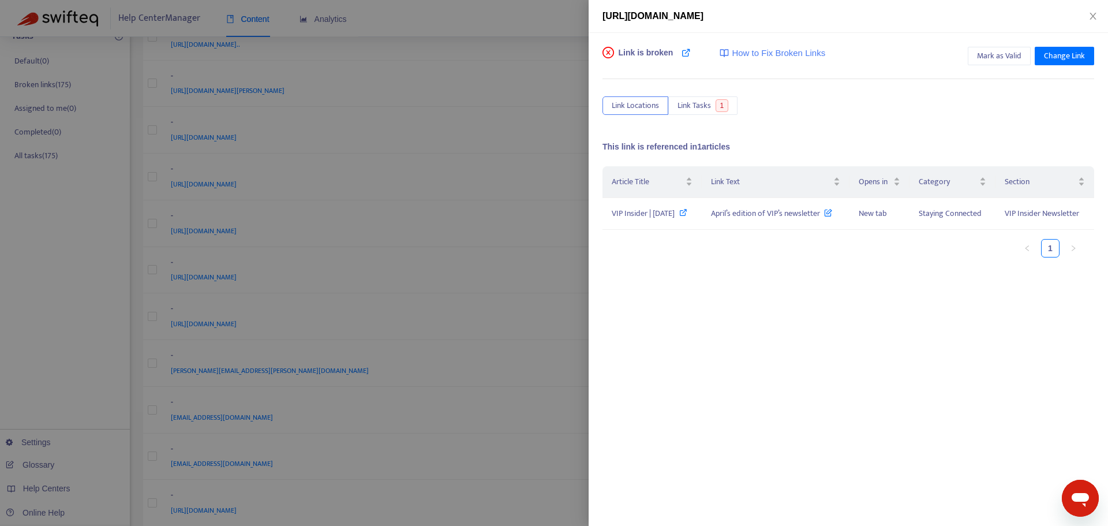
click at [518, 11] on div at bounding box center [554, 263] width 1108 height 526
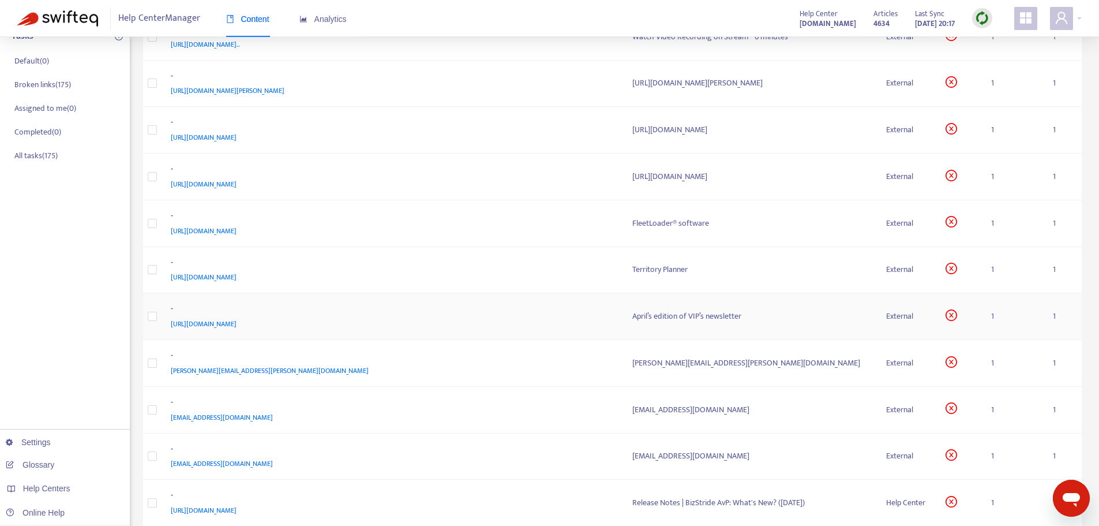
click at [237, 328] on span "[URL][DOMAIN_NAME]" at bounding box center [204, 324] width 66 height 12
click at [596, 329] on div "[URL][DOMAIN_NAME]" at bounding box center [390, 323] width 439 height 13
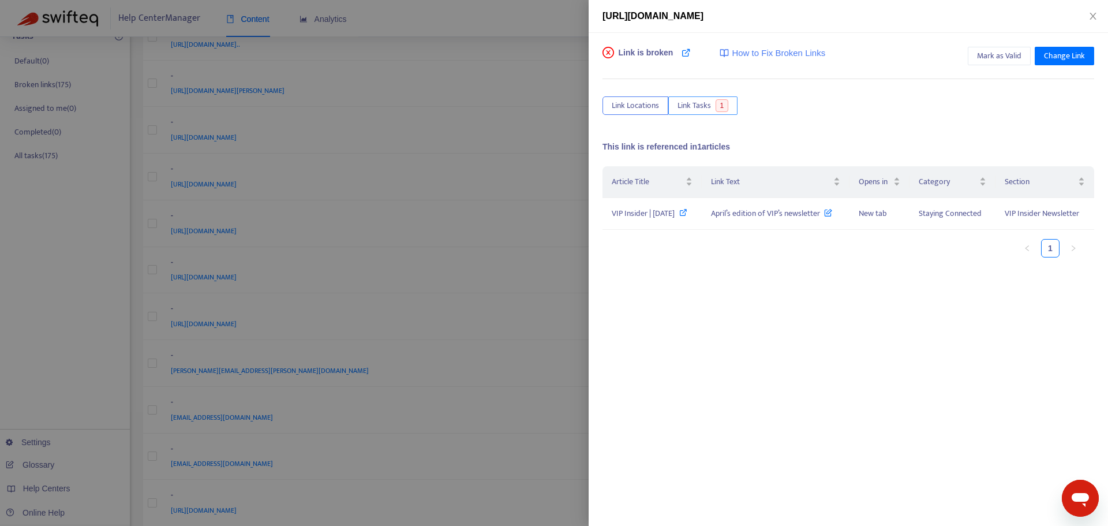
click at [688, 105] on span "Link Tasks" at bounding box center [693, 105] width 33 height 13
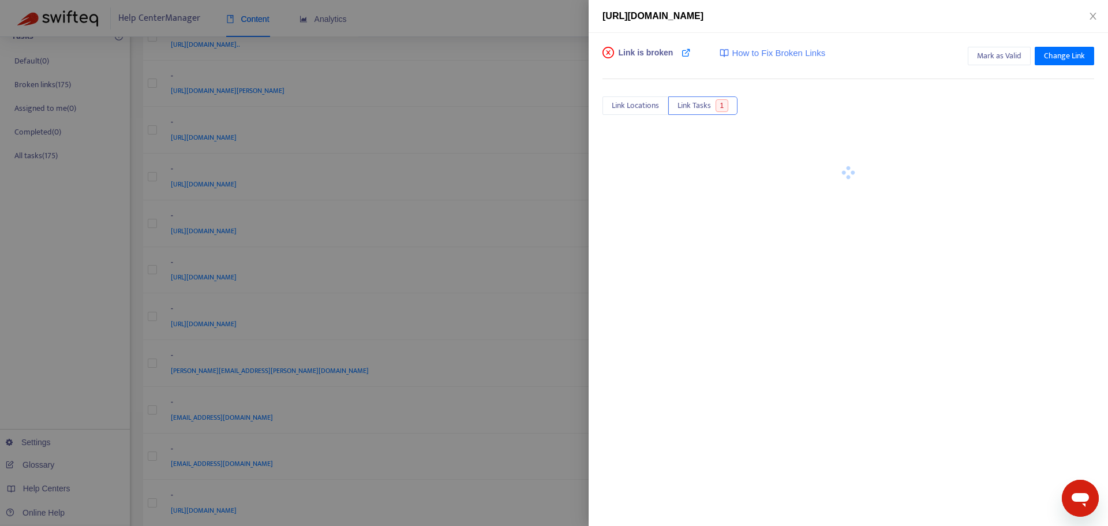
drag, startPoint x: 988, startPoint y: 18, endPoint x: 592, endPoint y: 23, distance: 395.8
click at [592, 23] on div "[URL][DOMAIN_NAME]" at bounding box center [848, 16] width 519 height 33
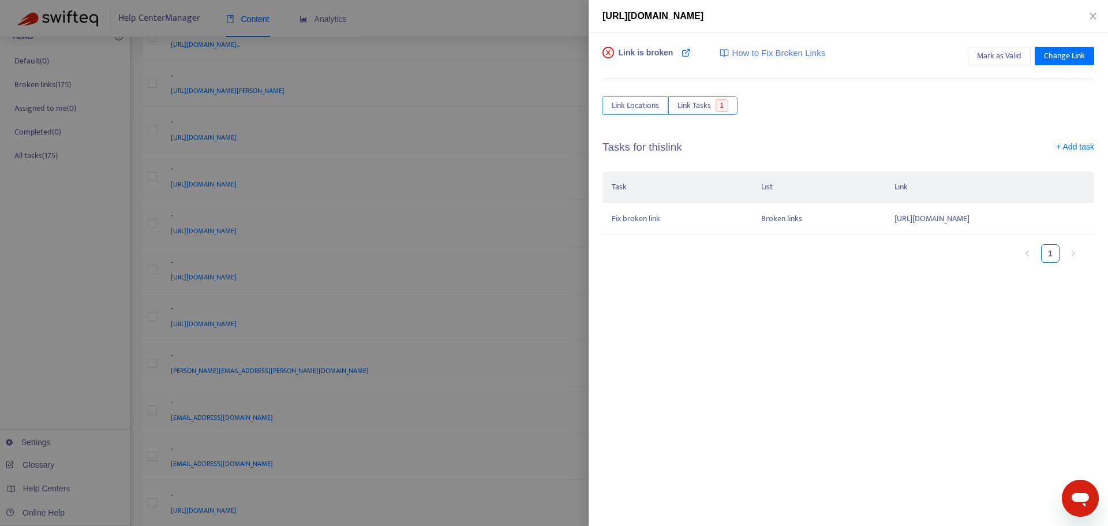
click at [635, 108] on span "Link Locations" at bounding box center [635, 105] width 47 height 13
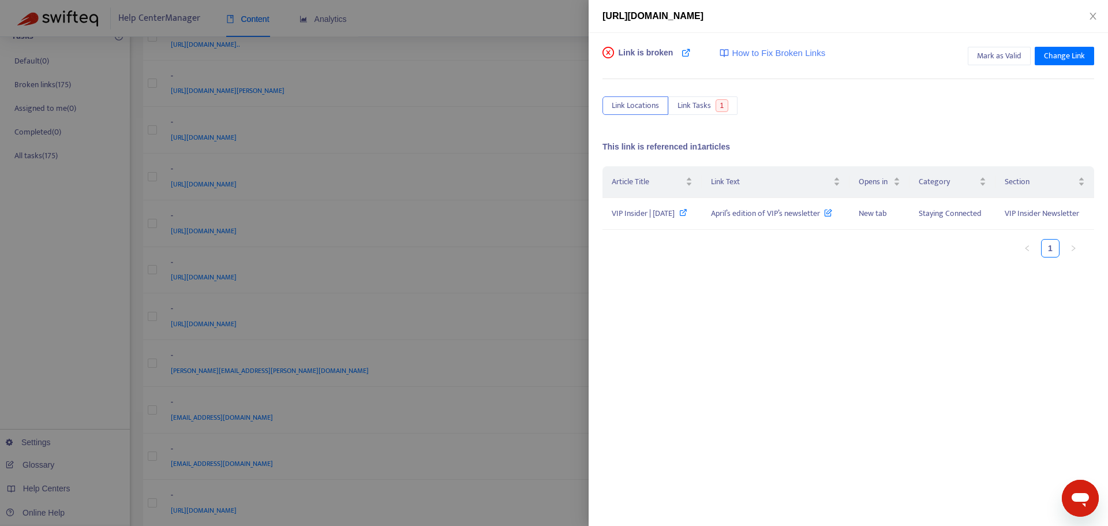
click at [568, 78] on div at bounding box center [554, 263] width 1108 height 526
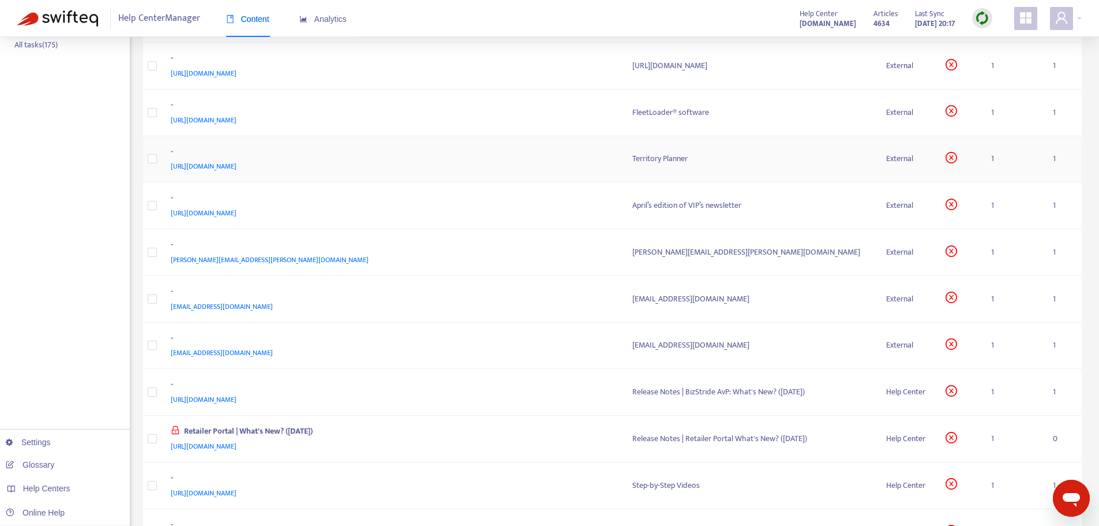
scroll to position [288, 0]
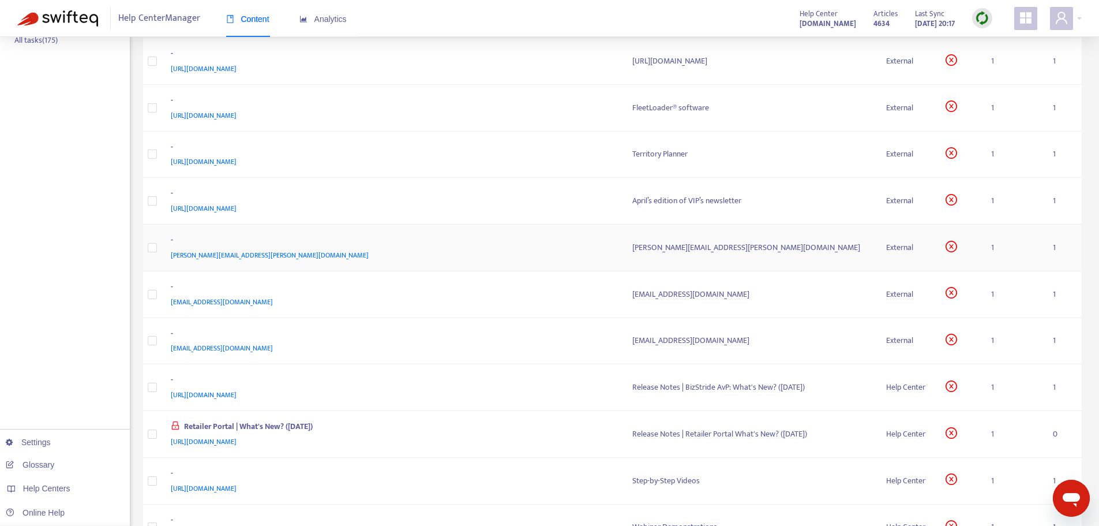
click at [517, 240] on div "-" at bounding box center [390, 241] width 439 height 15
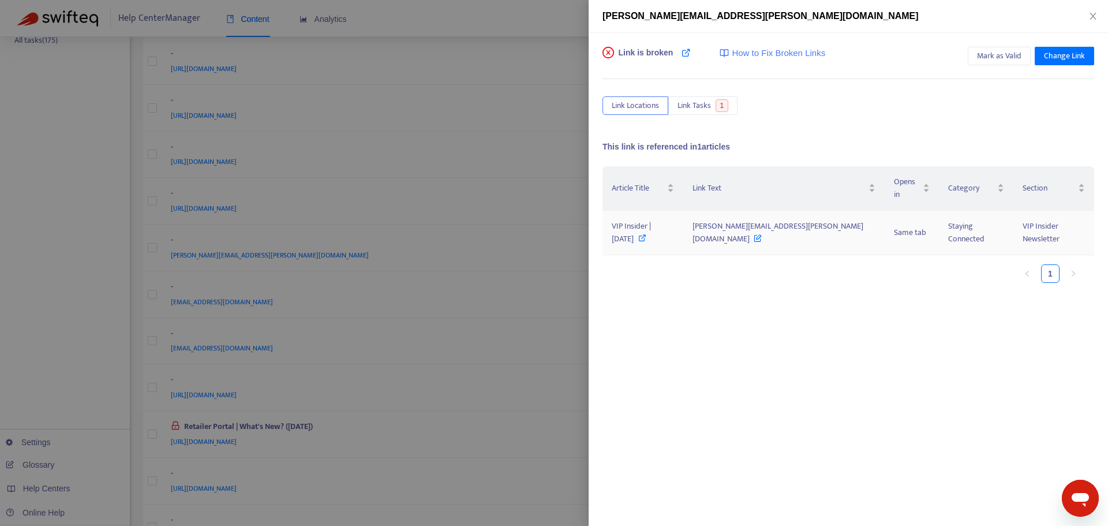
click at [646, 234] on icon at bounding box center [642, 238] width 8 height 8
drag, startPoint x: 740, startPoint y: 214, endPoint x: 827, endPoint y: 217, distance: 87.7
click at [827, 217] on td "[PERSON_NAME][EMAIL_ADDRESS][PERSON_NAME][DOMAIN_NAME]" at bounding box center [783, 233] width 201 height 44
click at [646, 234] on icon at bounding box center [642, 238] width 8 height 8
drag, startPoint x: 739, startPoint y: 212, endPoint x: 834, endPoint y: 215, distance: 95.8
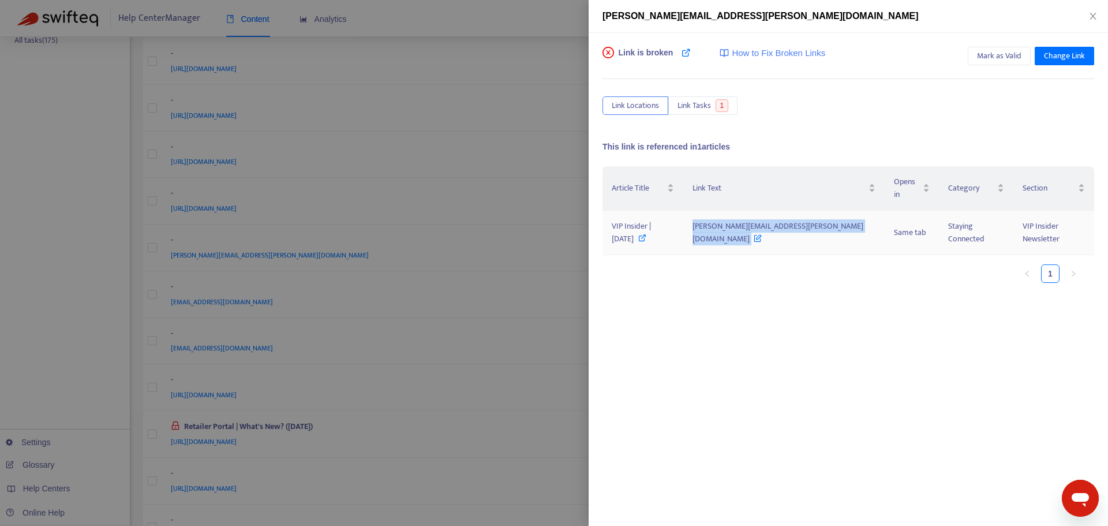
click at [834, 215] on td "[PERSON_NAME][EMAIL_ADDRESS][PERSON_NAME][DOMAIN_NAME]" at bounding box center [783, 233] width 201 height 44
click at [455, 249] on div at bounding box center [554, 263] width 1108 height 526
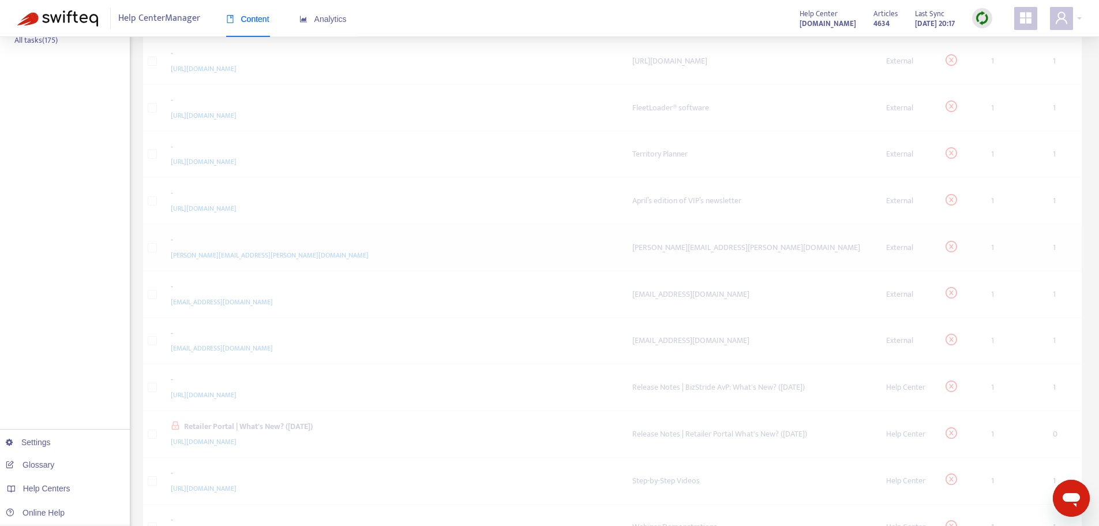
drag, startPoint x: 265, startPoint y: 248, endPoint x: 181, endPoint y: 252, distance: 83.8
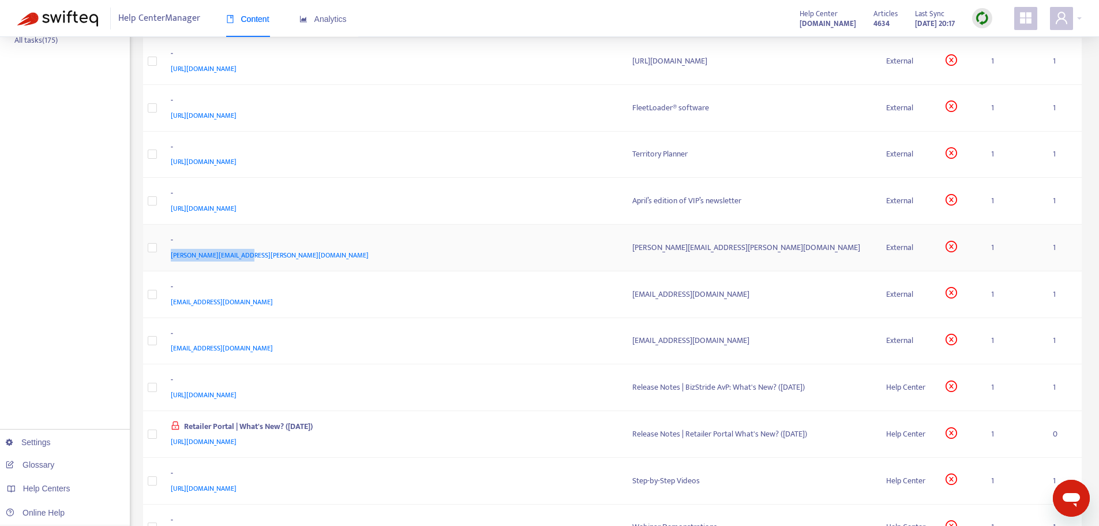
drag, startPoint x: 287, startPoint y: 253, endPoint x: 168, endPoint y: 257, distance: 118.9
click at [168, 257] on td "- [PERSON_NAME][EMAIL_ADDRESS][PERSON_NAME][DOMAIN_NAME]" at bounding box center [393, 247] width 462 height 47
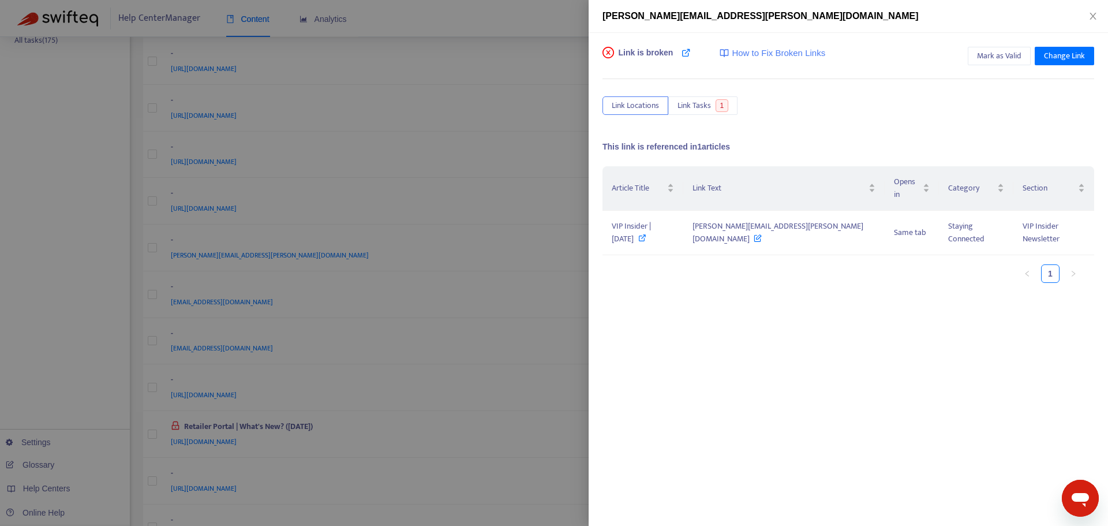
click at [490, 10] on div at bounding box center [554, 263] width 1108 height 526
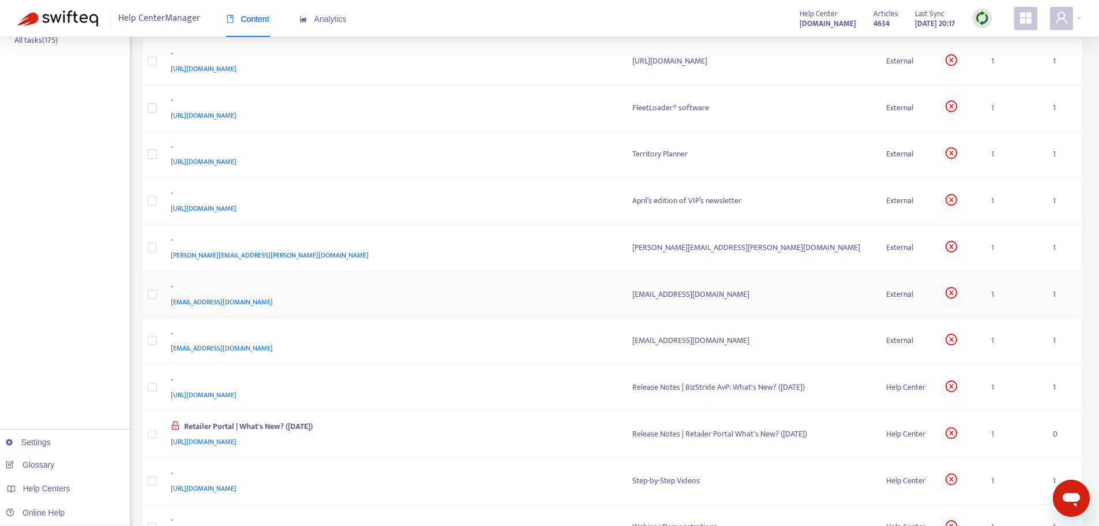
click at [568, 289] on div "-" at bounding box center [390, 287] width 439 height 15
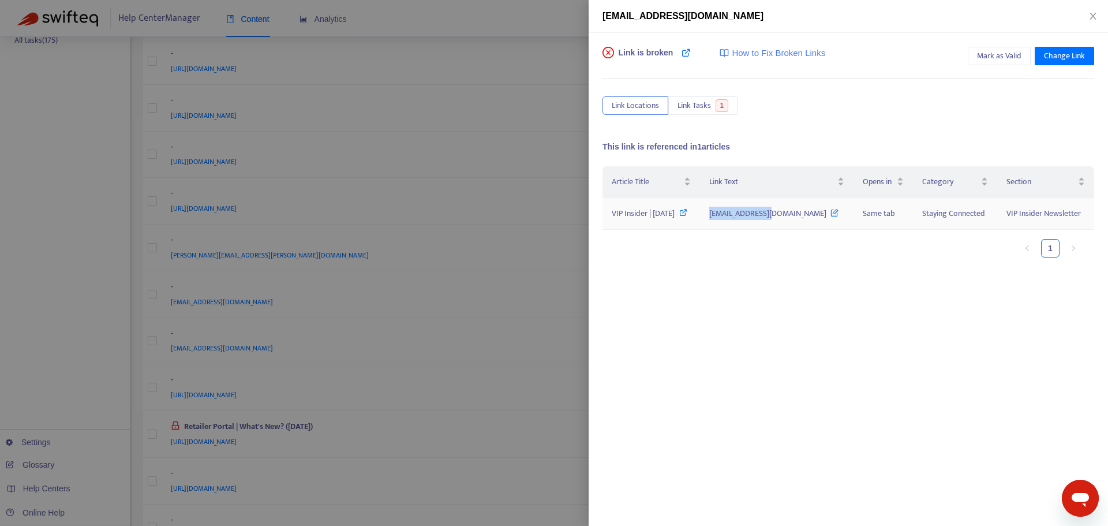
drag, startPoint x: 741, startPoint y: 215, endPoint x: 810, endPoint y: 218, distance: 69.3
click at [810, 218] on td "[EMAIL_ADDRESS][DOMAIN_NAME]" at bounding box center [776, 214] width 153 height 32
drag, startPoint x: 549, startPoint y: 355, endPoint x: 505, endPoint y: 346, distance: 44.8
click at [547, 355] on div at bounding box center [554, 263] width 1108 height 526
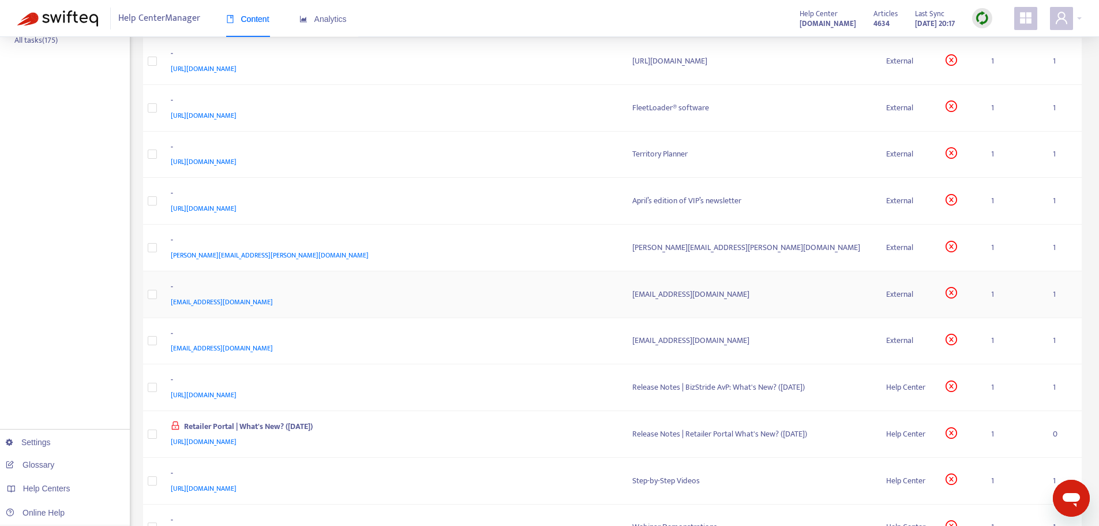
click at [203, 301] on span "[EMAIL_ADDRESS][DOMAIN_NAME]" at bounding box center [222, 302] width 102 height 12
click at [199, 298] on span "[EMAIL_ADDRESS][DOMAIN_NAME]" at bounding box center [222, 302] width 102 height 12
click at [504, 340] on div "-" at bounding box center [390, 334] width 439 height 15
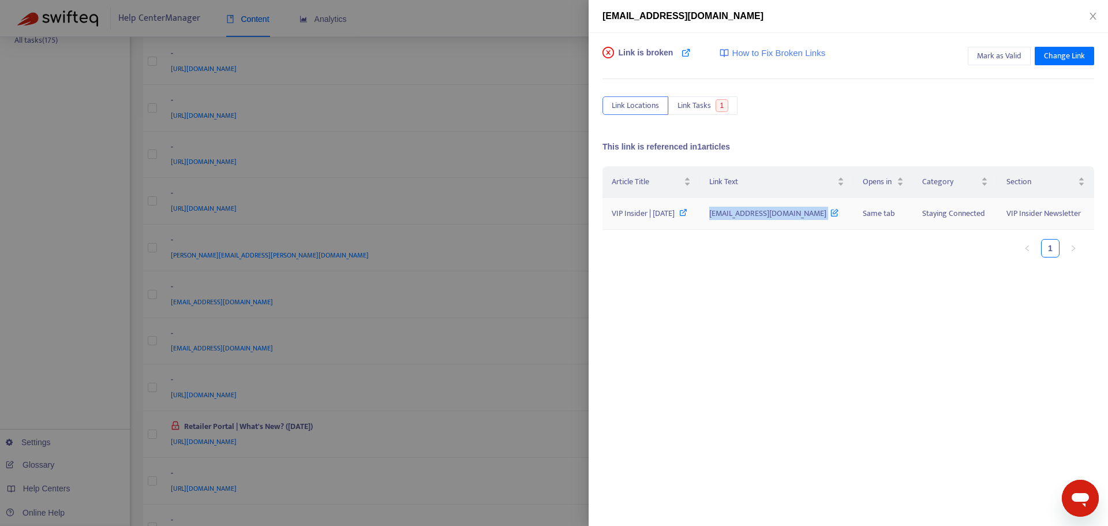
drag, startPoint x: 743, startPoint y: 215, endPoint x: 814, endPoint y: 219, distance: 70.5
click at [814, 219] on td "[EMAIL_ADDRESS][DOMAIN_NAME]" at bounding box center [776, 214] width 153 height 32
drag, startPoint x: 440, startPoint y: 299, endPoint x: 452, endPoint y: 305, distance: 13.7
click at [440, 299] on div at bounding box center [554, 263] width 1108 height 526
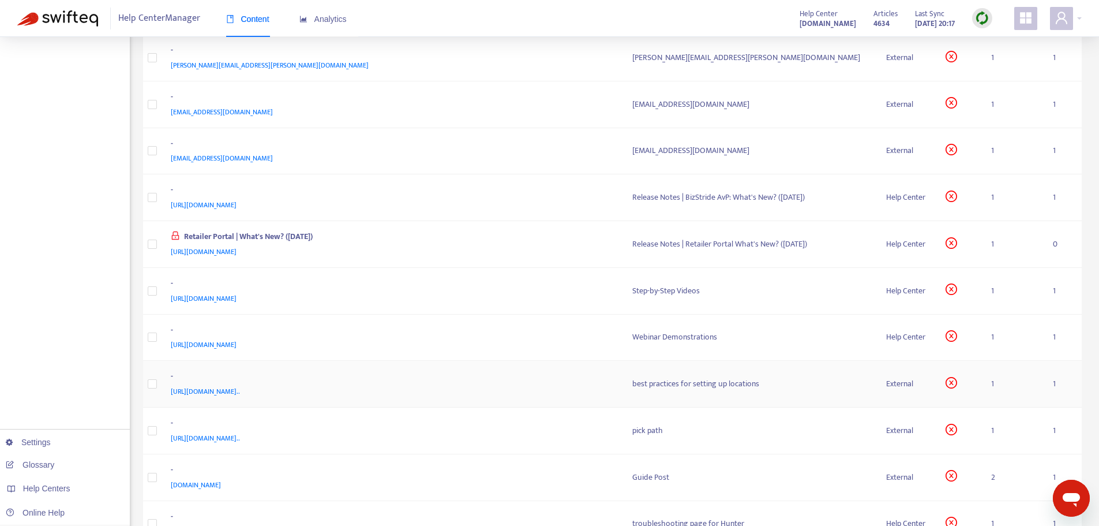
scroll to position [462, 0]
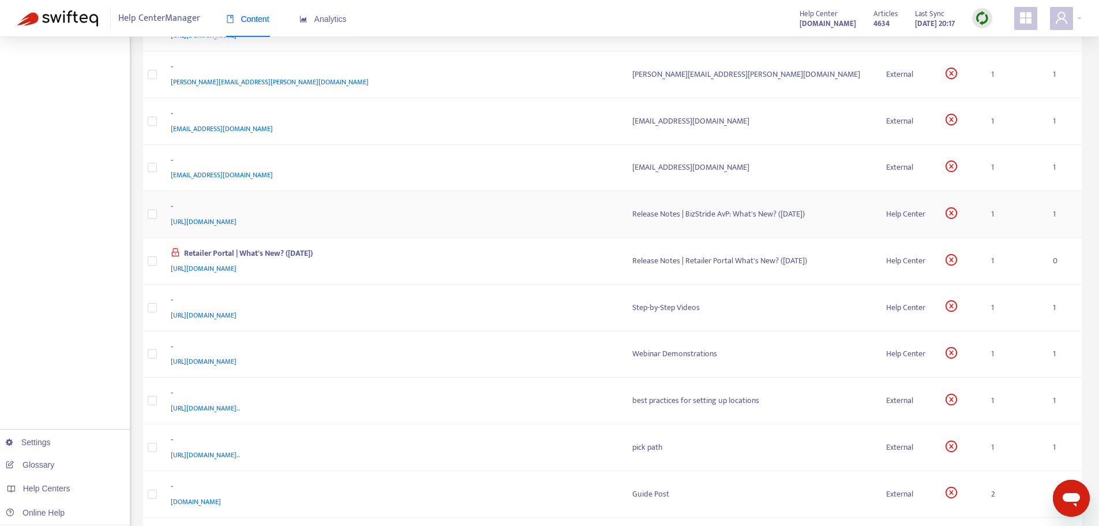
click at [451, 220] on div "[URL][DOMAIN_NAME]" at bounding box center [390, 221] width 439 height 13
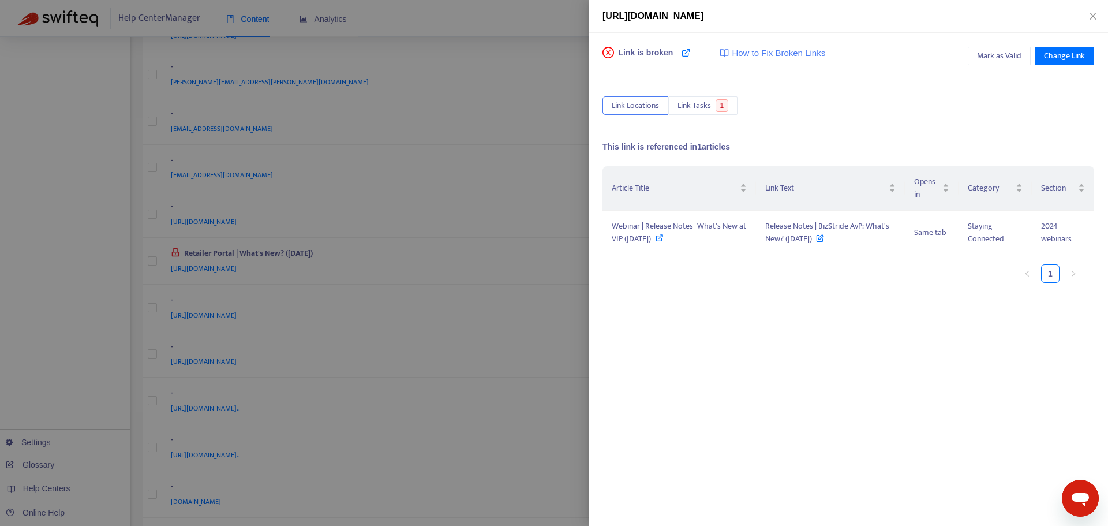
click at [539, 265] on div at bounding box center [554, 263] width 1108 height 526
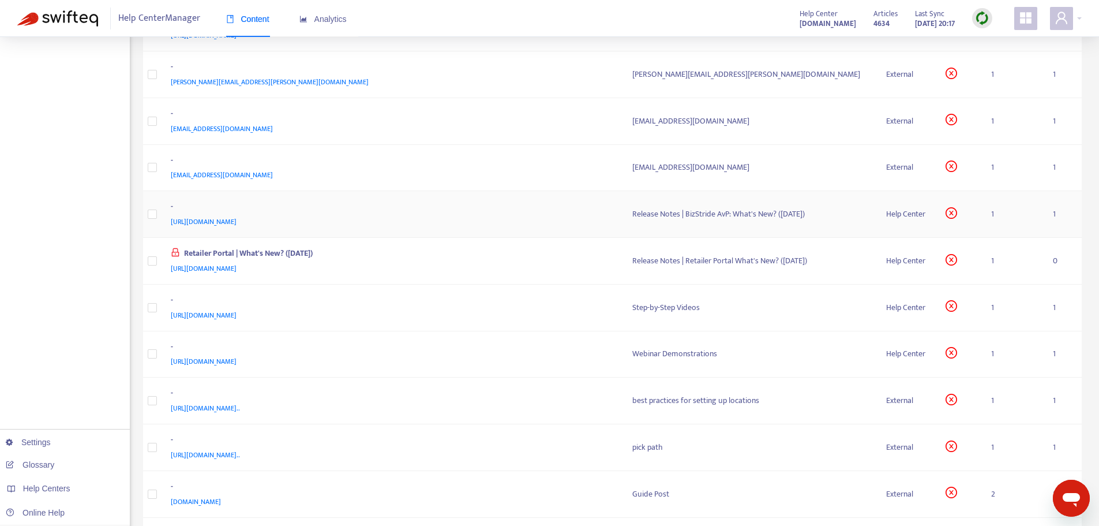
click at [542, 222] on div "[URL][DOMAIN_NAME]" at bounding box center [390, 221] width 439 height 13
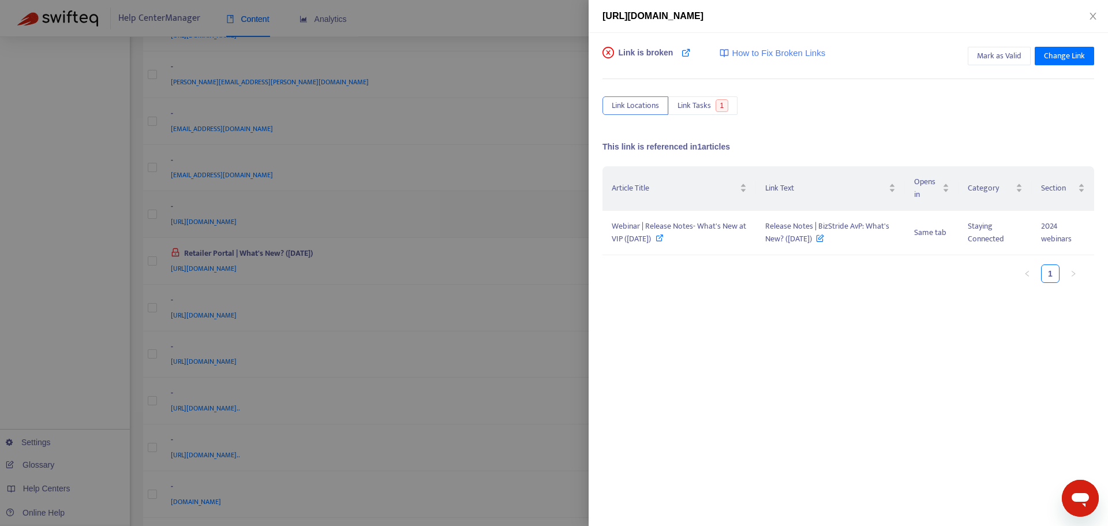
click at [542, 222] on div at bounding box center [554, 263] width 1108 height 526
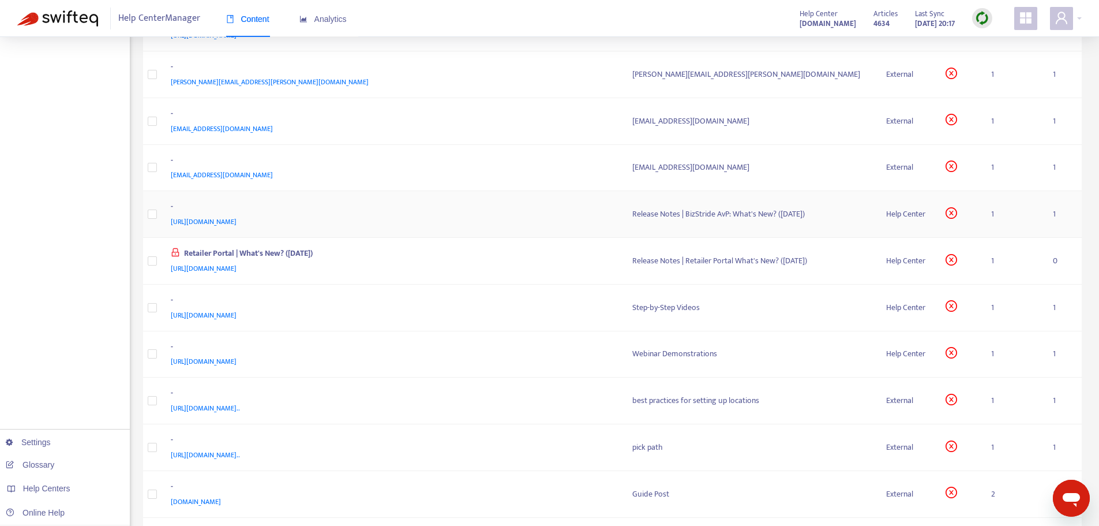
click at [237, 218] on span "[URL][DOMAIN_NAME]" at bounding box center [204, 222] width 66 height 12
click at [413, 220] on div "[URL][DOMAIN_NAME]" at bounding box center [390, 221] width 439 height 13
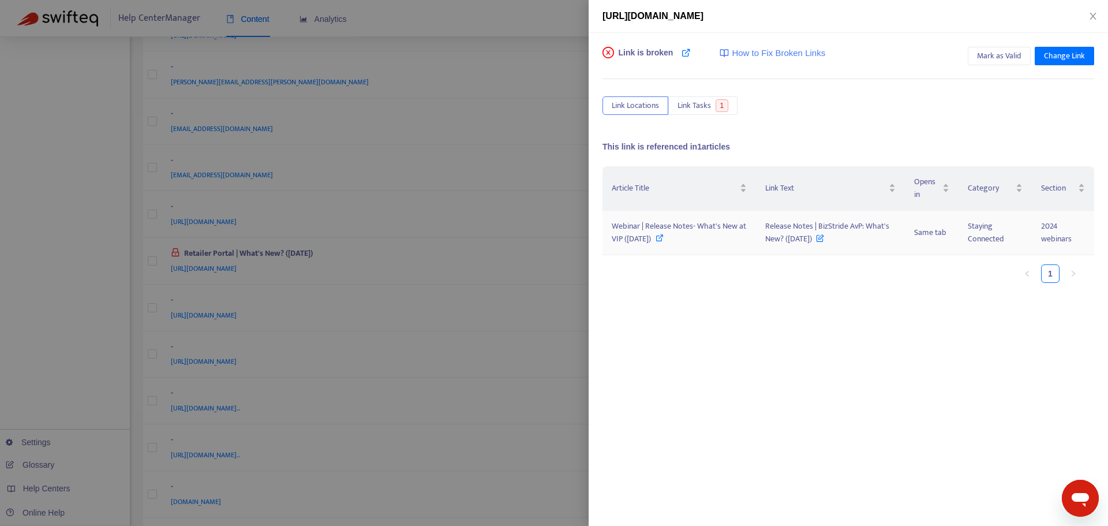
click at [664, 235] on icon at bounding box center [659, 238] width 8 height 8
drag, startPoint x: 762, startPoint y: 225, endPoint x: 818, endPoint y: 239, distance: 57.8
click at [818, 239] on td "Release Notes | BizStride AvP: What's New? ([DATE])" at bounding box center [830, 233] width 148 height 44
click at [730, 278] on ul "1" at bounding box center [842, 273] width 480 height 18
click at [514, 218] on div at bounding box center [554, 263] width 1108 height 526
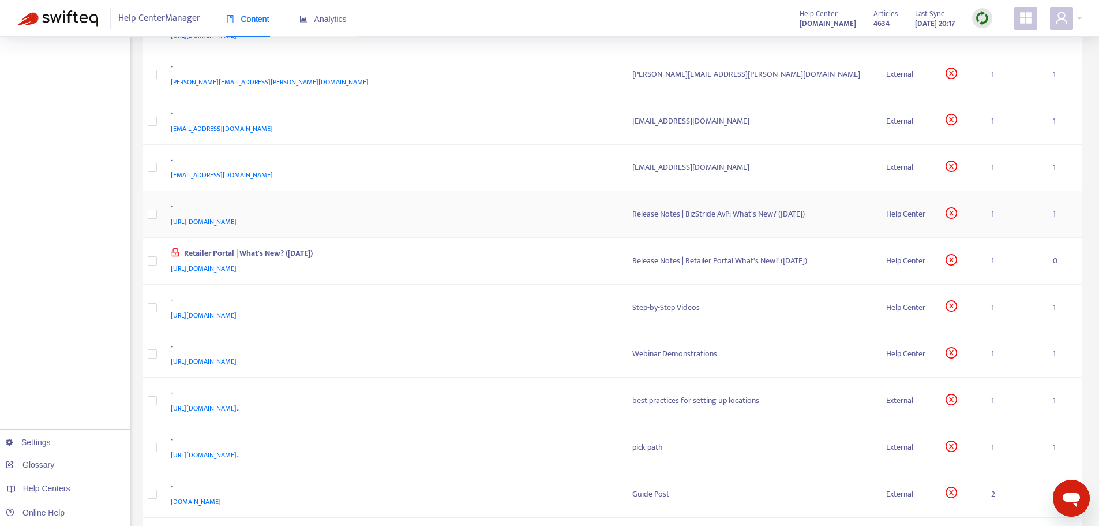
drag, startPoint x: 372, startPoint y: 223, endPoint x: 166, endPoint y: 215, distance: 206.2
click at [166, 215] on td "- [URL][DOMAIN_NAME]" at bounding box center [393, 214] width 462 height 47
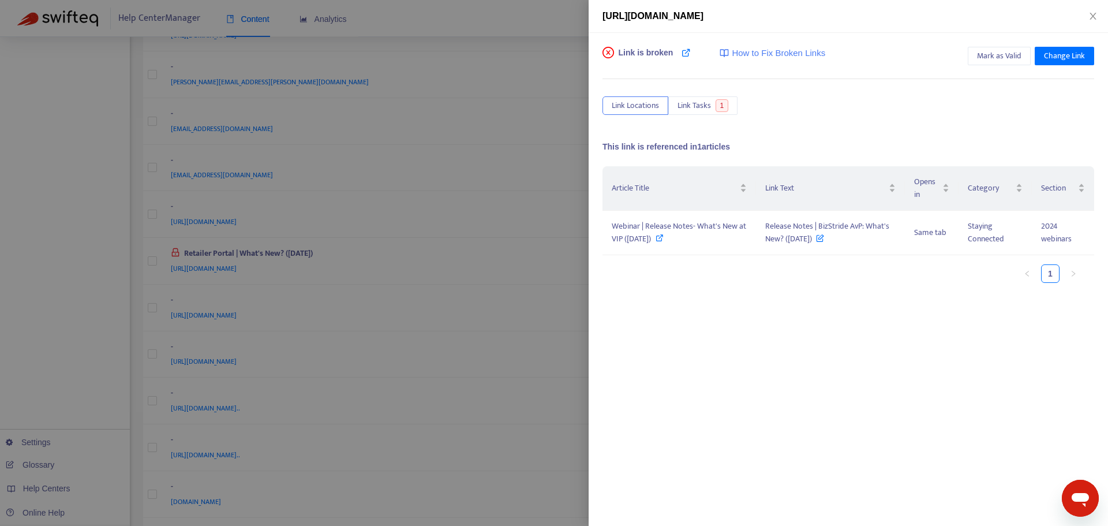
click at [504, 173] on div at bounding box center [554, 263] width 1108 height 526
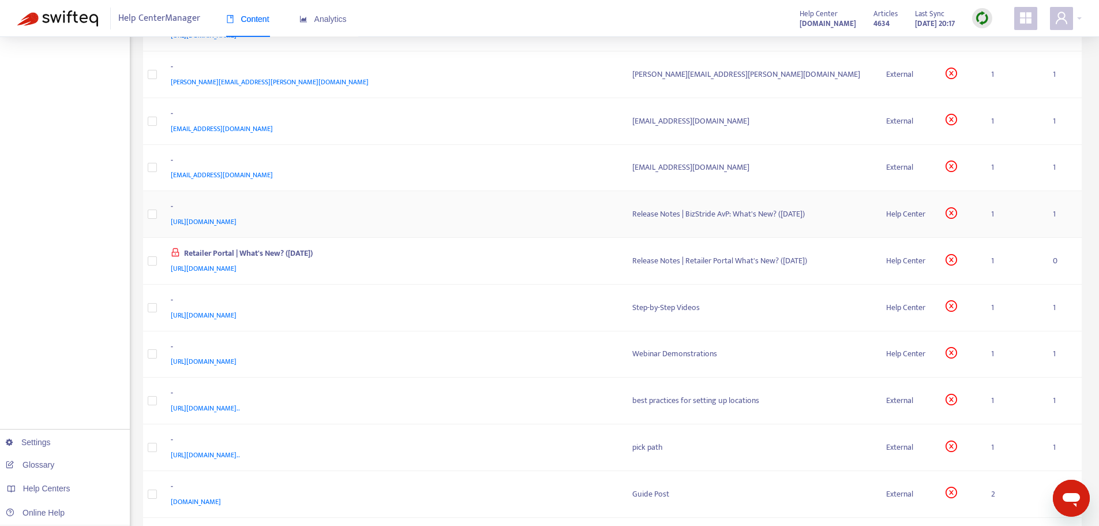
drag, startPoint x: 376, startPoint y: 225, endPoint x: 245, endPoint y: 215, distance: 131.4
drag, startPoint x: 368, startPoint y: 220, endPoint x: 163, endPoint y: 216, distance: 204.9
click at [163, 216] on td "- [URL][DOMAIN_NAME]" at bounding box center [393, 214] width 462 height 47
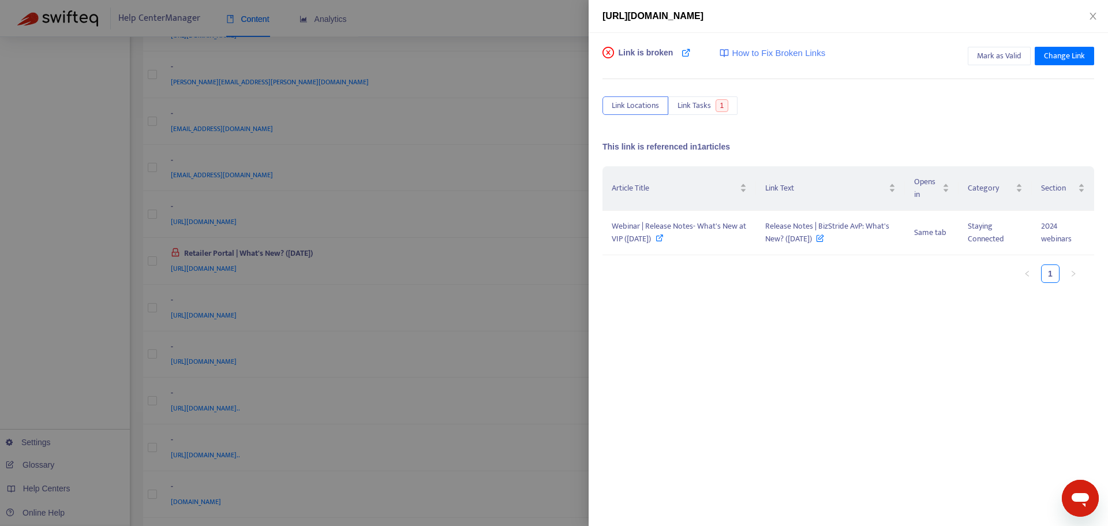
drag, startPoint x: 482, startPoint y: 190, endPoint x: 439, endPoint y: 135, distance: 70.3
click at [482, 190] on div at bounding box center [554, 263] width 1108 height 526
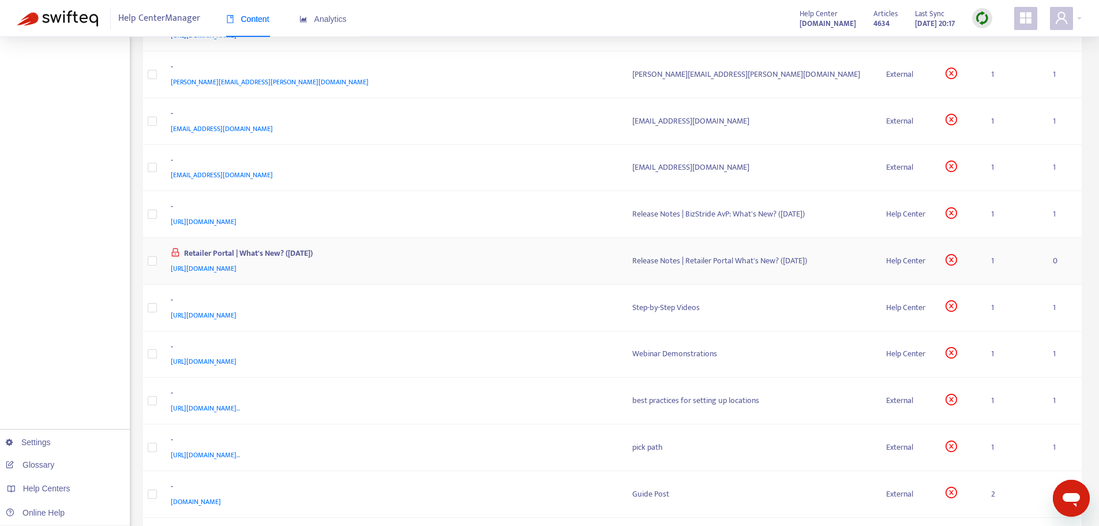
click at [402, 261] on div "Retailer Portal | What's New? ([DATE]) [URL][DOMAIN_NAME]" at bounding box center [392, 261] width 443 height 28
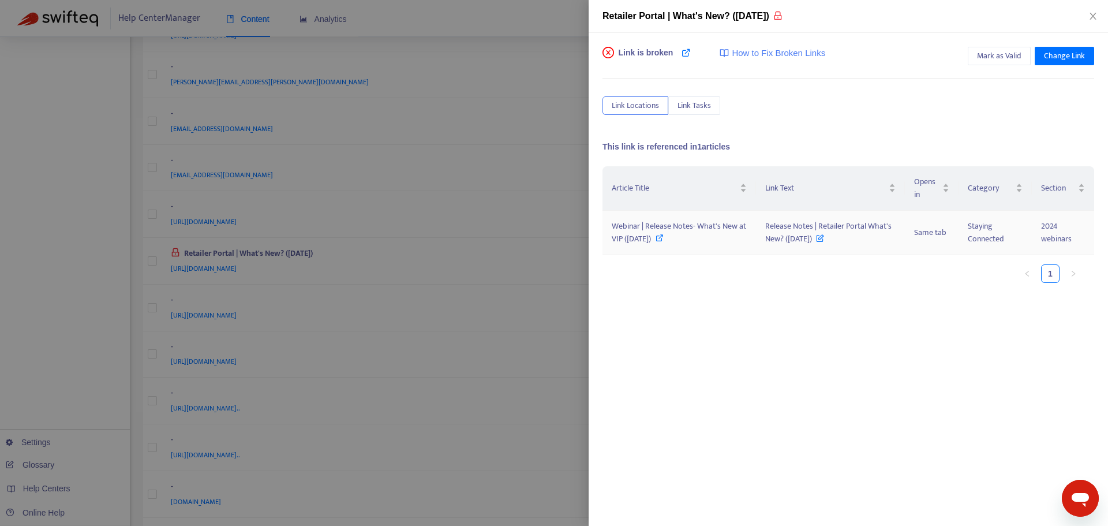
click at [664, 237] on icon at bounding box center [659, 238] width 8 height 8
click at [824, 237] on icon at bounding box center [820, 235] width 8 height 13
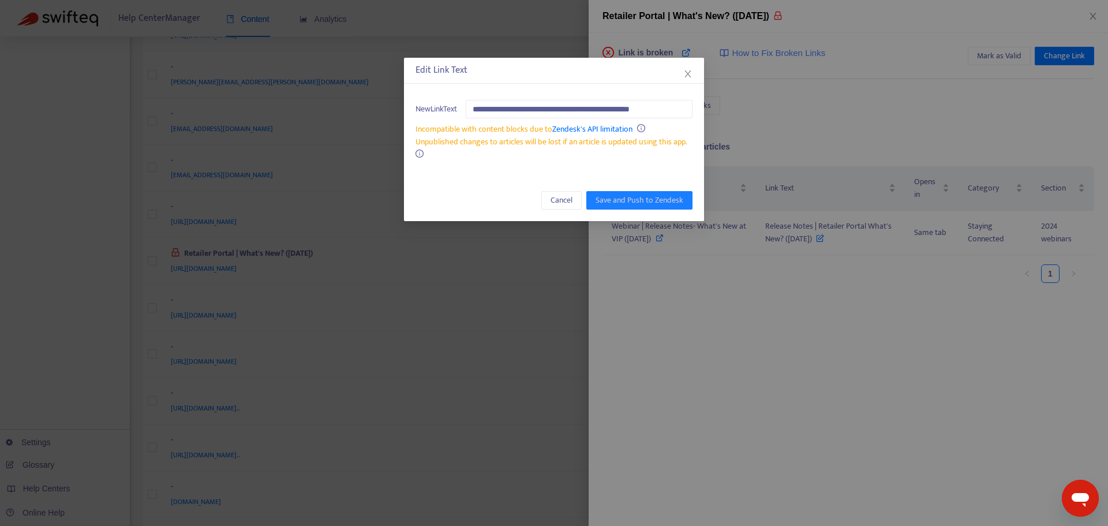
click at [719, 351] on div "**********" at bounding box center [554, 263] width 1108 height 526
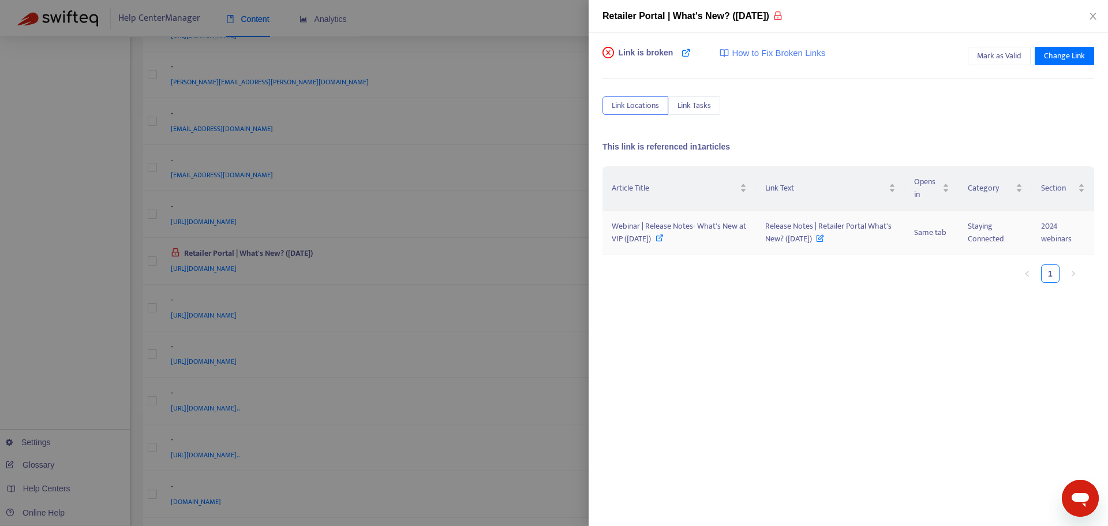
drag, startPoint x: 757, startPoint y: 224, endPoint x: 818, endPoint y: 248, distance: 65.6
click at [818, 248] on td "Release Notes | Retailer Portal What's New? ([DATE])" at bounding box center [830, 233] width 148 height 44
click at [511, 269] on div at bounding box center [554, 263] width 1108 height 526
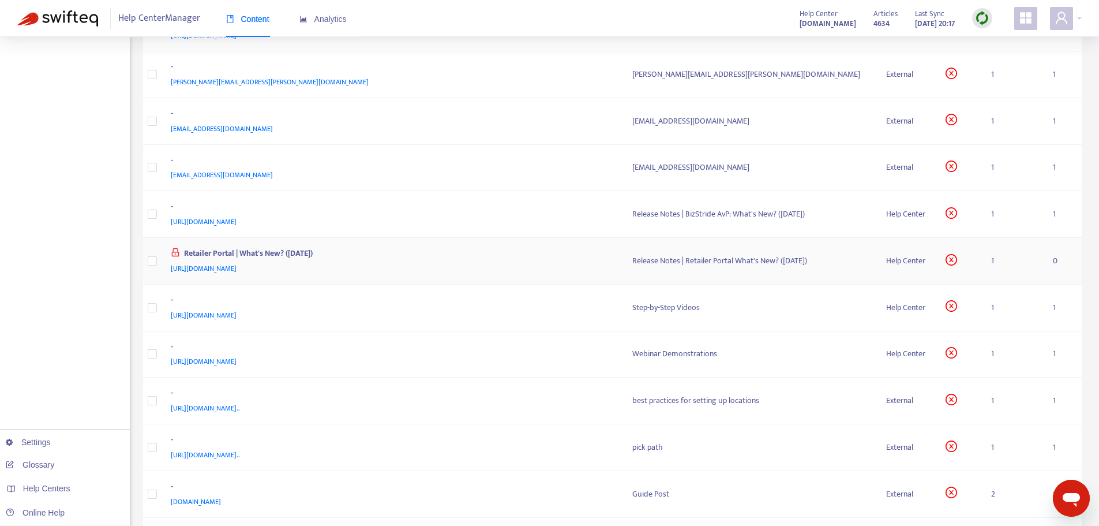
click at [307, 248] on div "Retailer Portal | What's New? ([DATE])" at bounding box center [390, 254] width 439 height 15
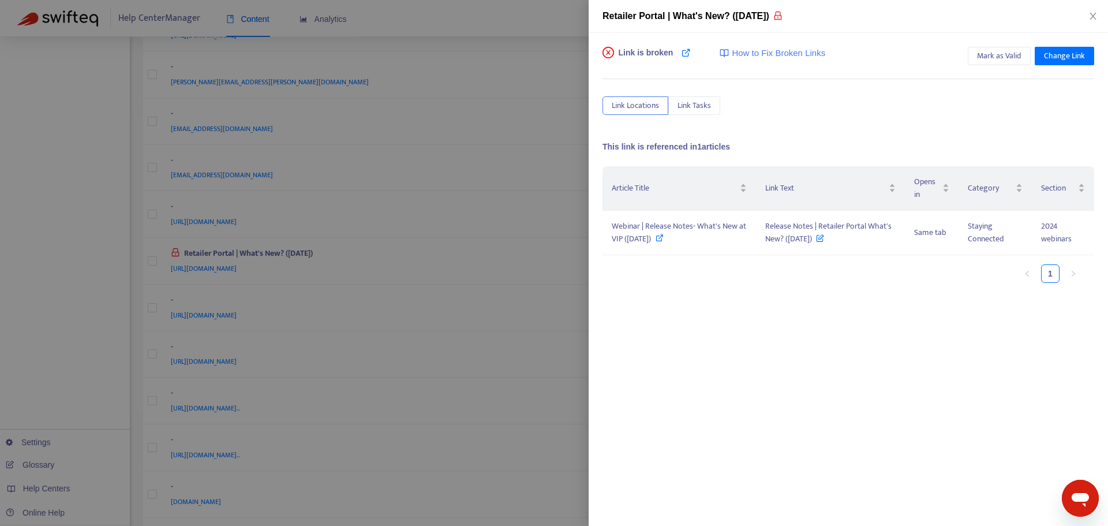
click at [398, 263] on div at bounding box center [554, 263] width 1108 height 526
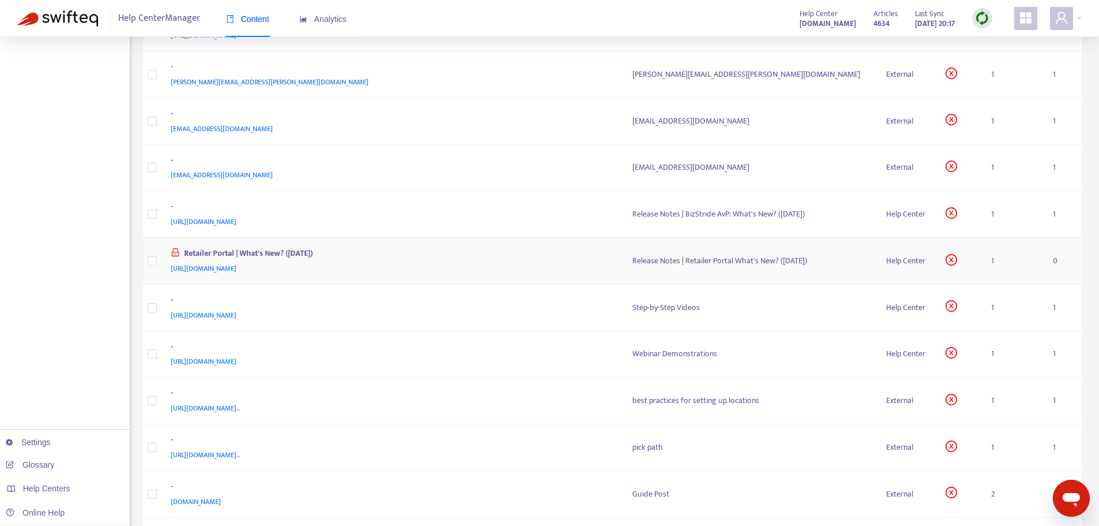
click at [237, 267] on span "[URL][DOMAIN_NAME]" at bounding box center [204, 269] width 66 height 12
click at [174, 252] on icon "lock" at bounding box center [175, 252] width 8 height 8
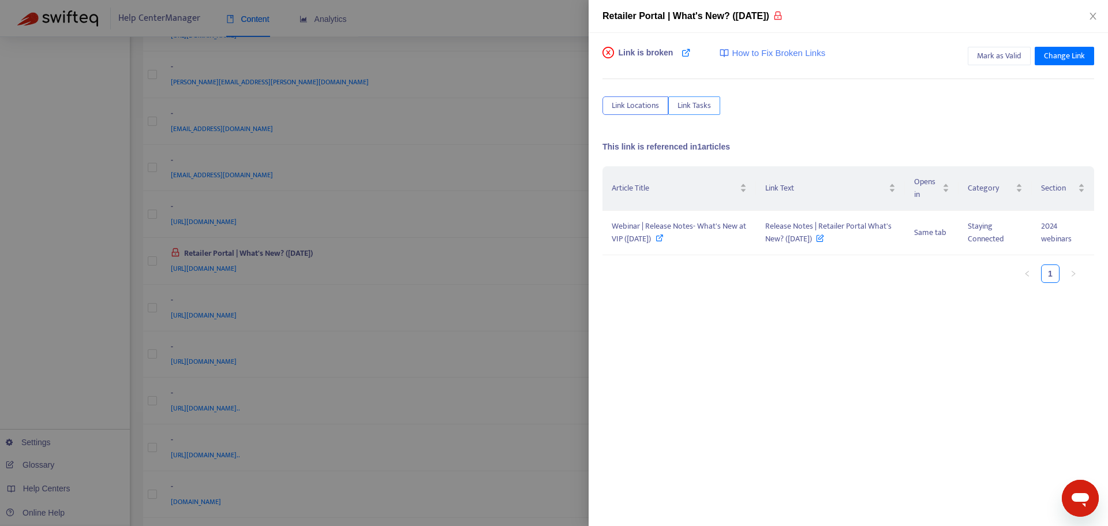
click at [689, 108] on span "Link Tasks" at bounding box center [693, 105] width 33 height 13
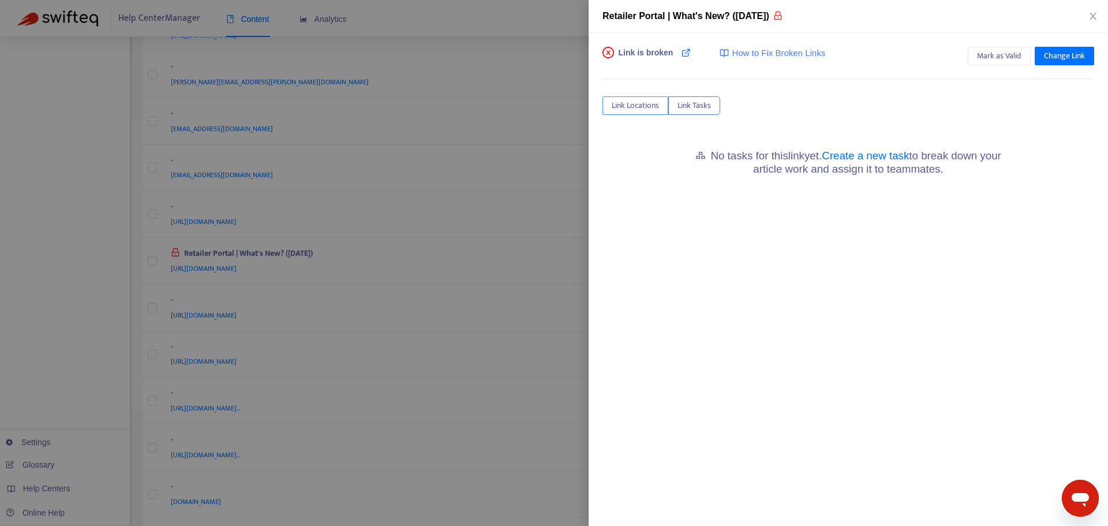
click at [624, 105] on span "Link Locations" at bounding box center [635, 105] width 47 height 13
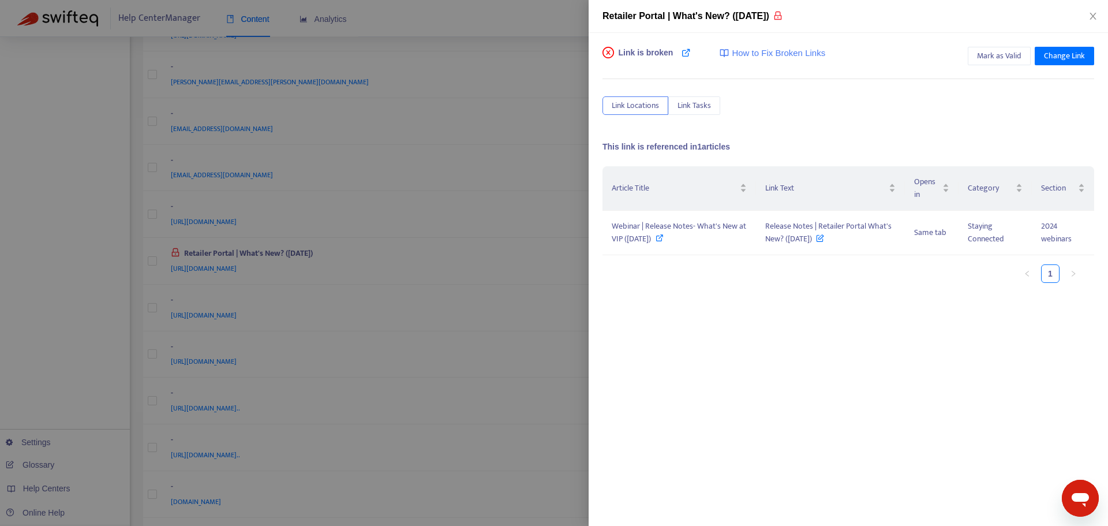
click at [409, 266] on div at bounding box center [554, 263] width 1108 height 526
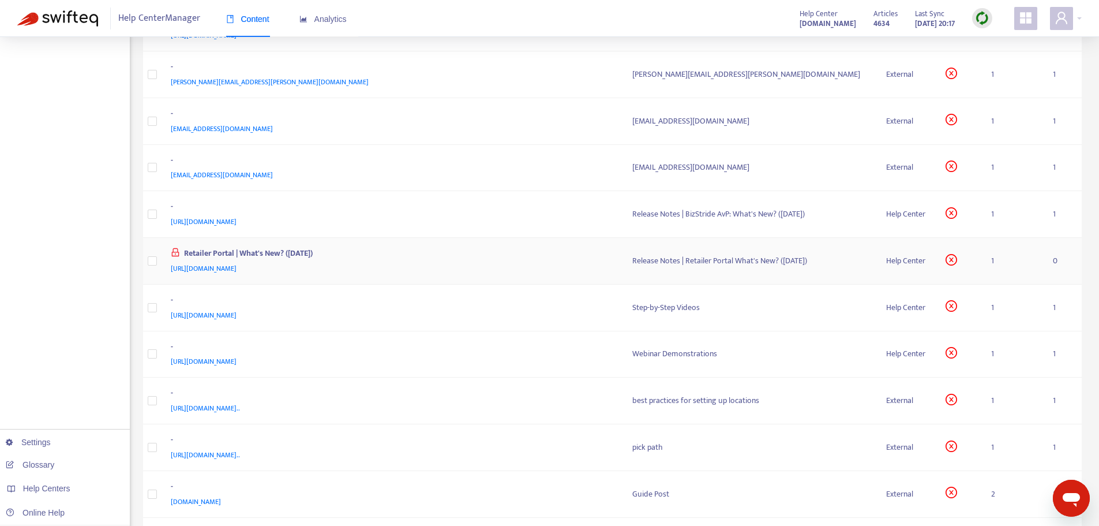
click at [237, 267] on span "[URL][DOMAIN_NAME]" at bounding box center [204, 269] width 66 height 12
drag, startPoint x: 374, startPoint y: 256, endPoint x: 347, endPoint y: 270, distance: 30.7
click at [347, 270] on div "Retailer Portal | What's New? ([DATE]) [URL][DOMAIN_NAME]" at bounding box center [392, 261] width 443 height 28
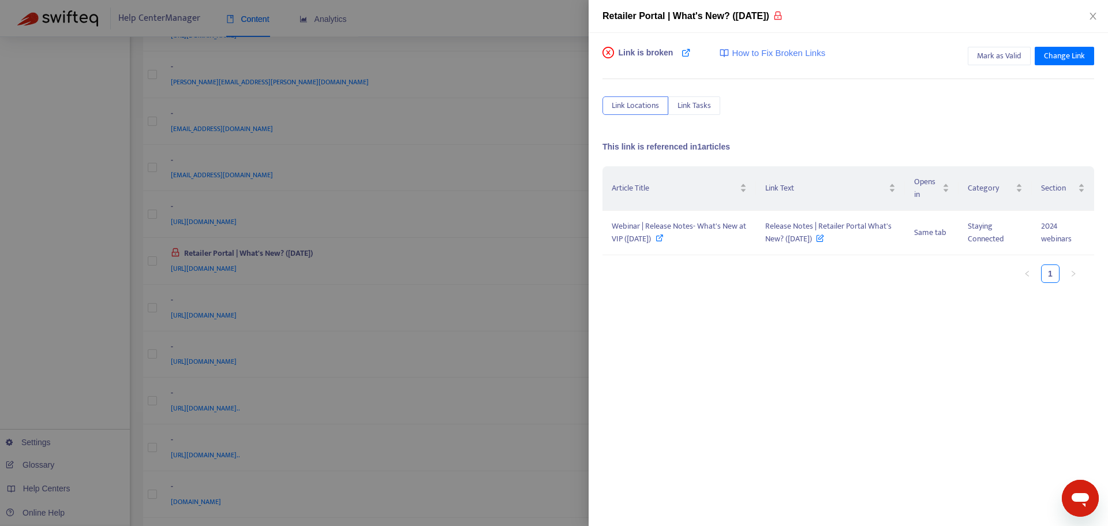
click at [541, 233] on div at bounding box center [554, 263] width 1108 height 526
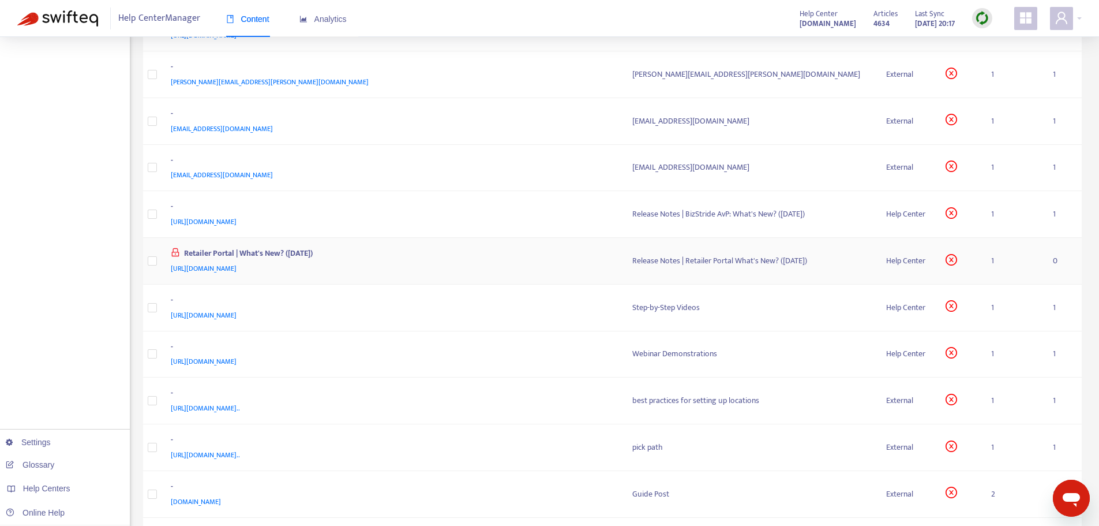
click at [173, 250] on icon "lock" at bounding box center [175, 252] width 8 height 8
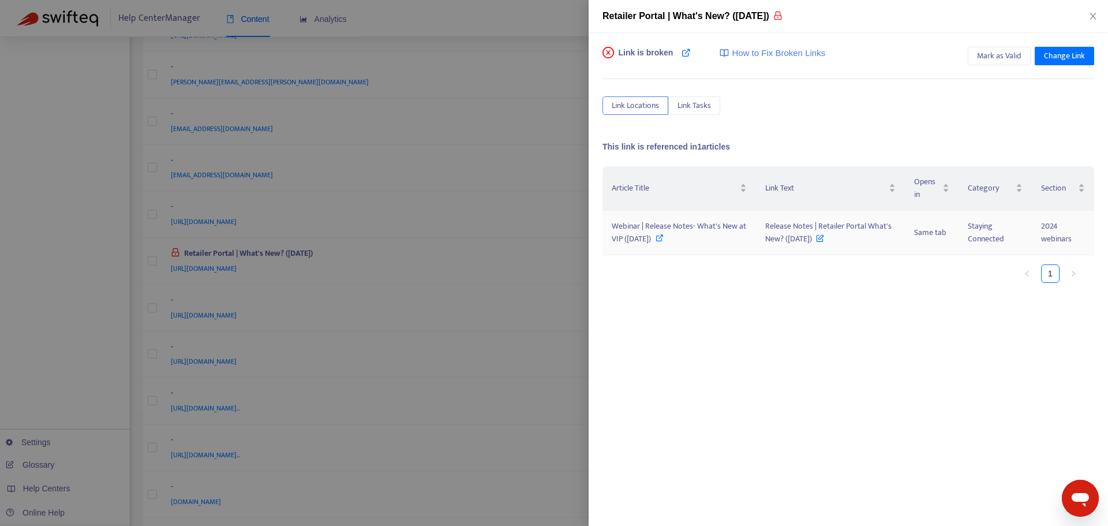
click at [664, 238] on icon at bounding box center [659, 238] width 8 height 8
drag, startPoint x: 761, startPoint y: 227, endPoint x: 818, endPoint y: 242, distance: 59.1
click at [818, 242] on td "Release Notes | Retailer Portal What's New? ([DATE])" at bounding box center [830, 233] width 148 height 44
click at [542, 45] on div at bounding box center [554, 263] width 1108 height 526
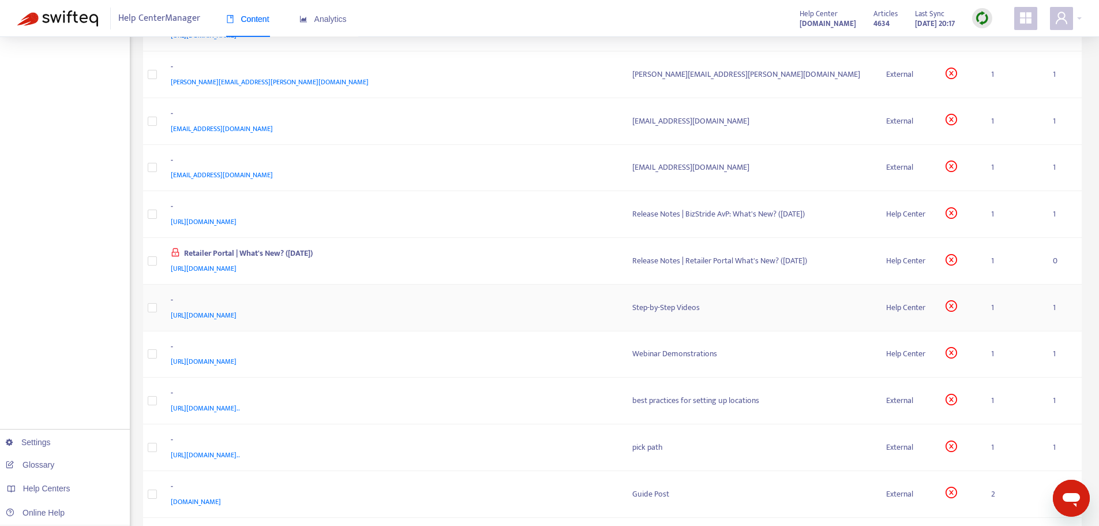
click at [493, 307] on div "-" at bounding box center [390, 301] width 439 height 15
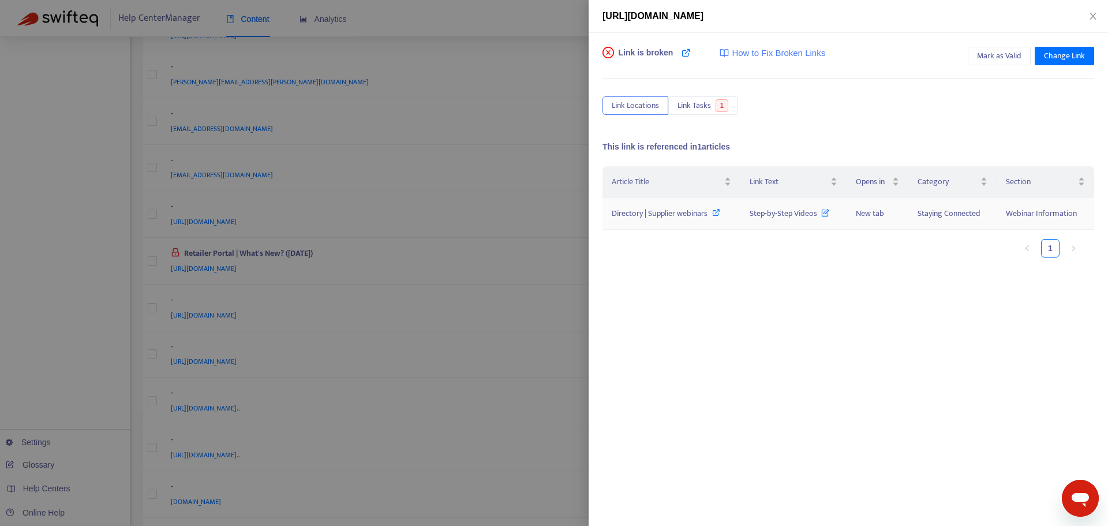
click at [718, 211] on icon at bounding box center [716, 212] width 8 height 8
click at [475, 122] on div at bounding box center [554, 263] width 1108 height 526
